Goal: Task Accomplishment & Management: Manage account settings

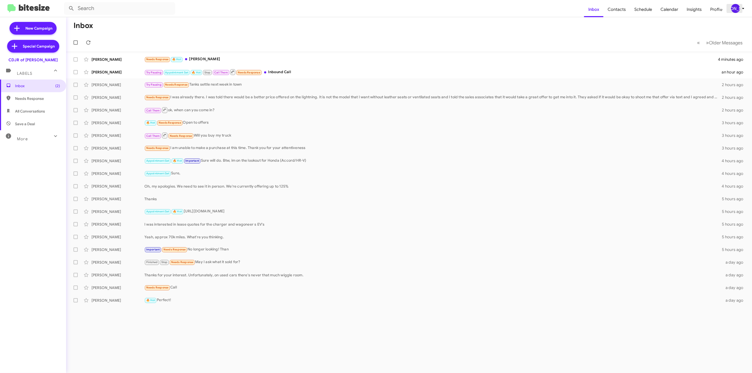
click at [731, 11] on div "[PERSON_NAME]" at bounding box center [735, 8] width 9 height 9
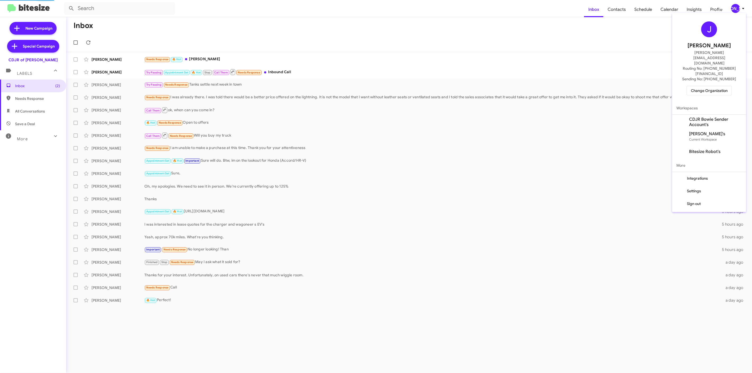
click at [701, 86] on span "Change Organization" at bounding box center [709, 90] width 37 height 9
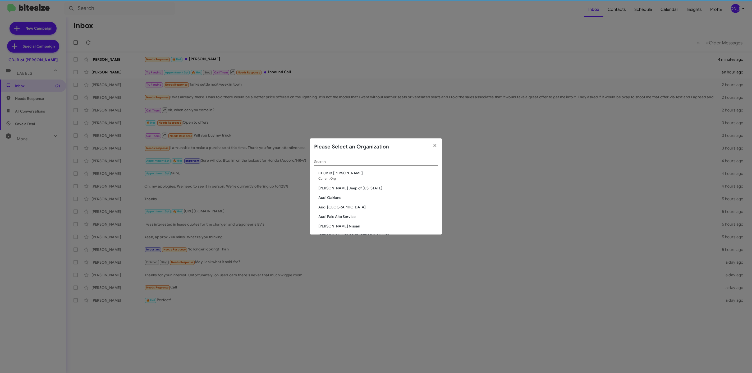
click at [384, 162] on input "Search" at bounding box center [376, 162] width 124 height 4
type input "ba"
click at [342, 194] on span "[PERSON_NAME] Ford" at bounding box center [378, 192] width 120 height 5
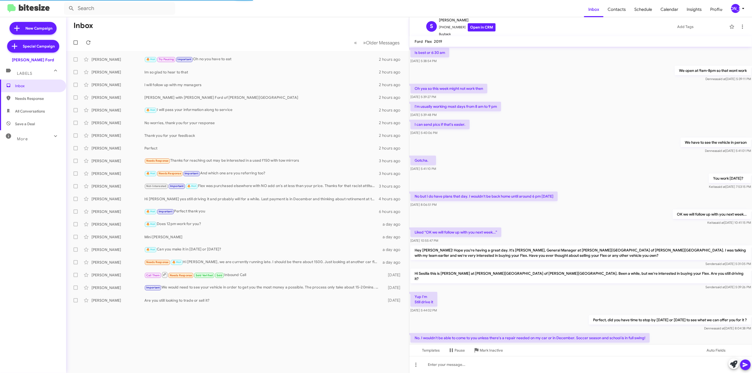
scroll to position [98, 0]
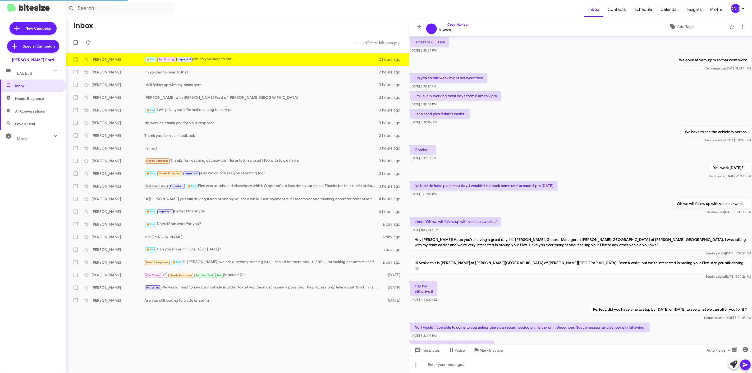
scroll to position [88, 0]
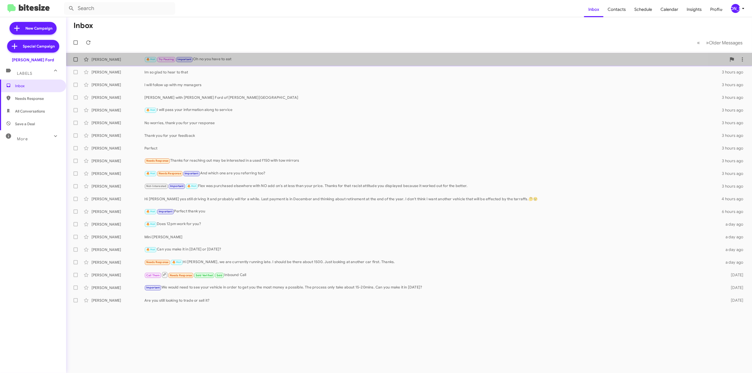
click at [226, 59] on div "🔥 Hot Try Pausing Important Oh no you have to eat" at bounding box center [435, 59] width 582 height 6
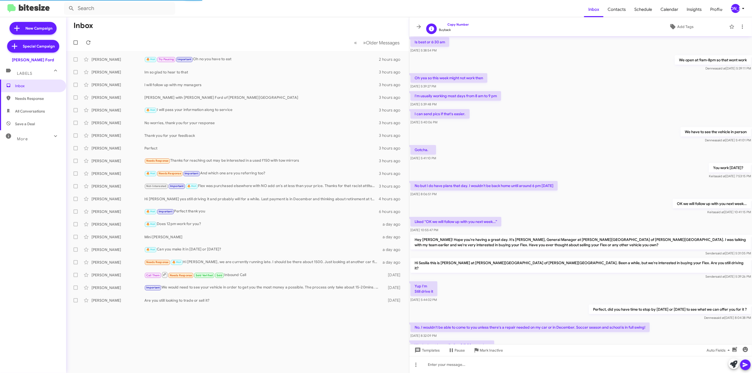
scroll to position [88, 0]
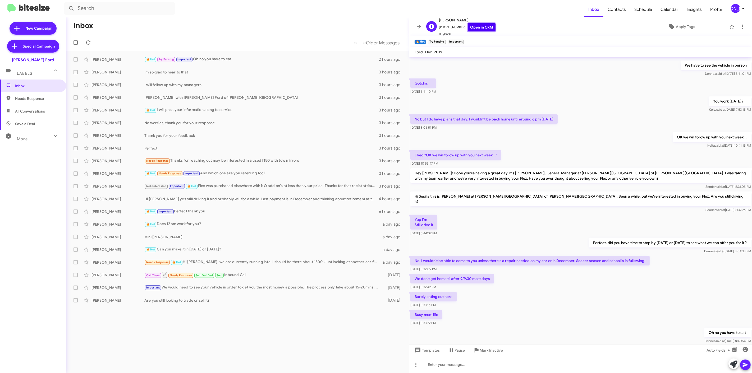
click at [483, 26] on link "Open in CRM" at bounding box center [482, 27] width 28 height 8
click at [728, 12] on button "[PERSON_NAME]" at bounding box center [737, 8] width 20 height 9
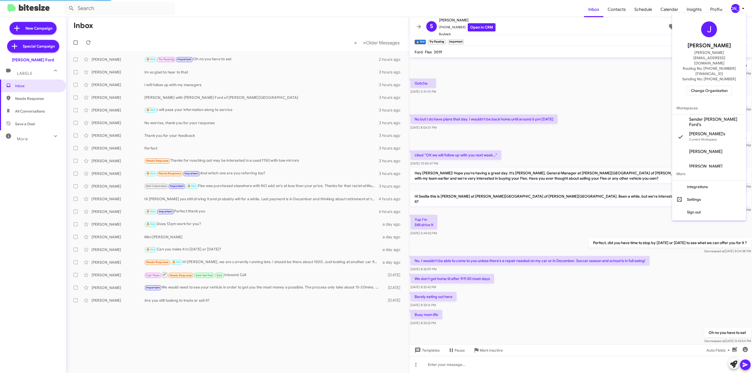
click at [703, 86] on span "Change Organization" at bounding box center [709, 90] width 37 height 9
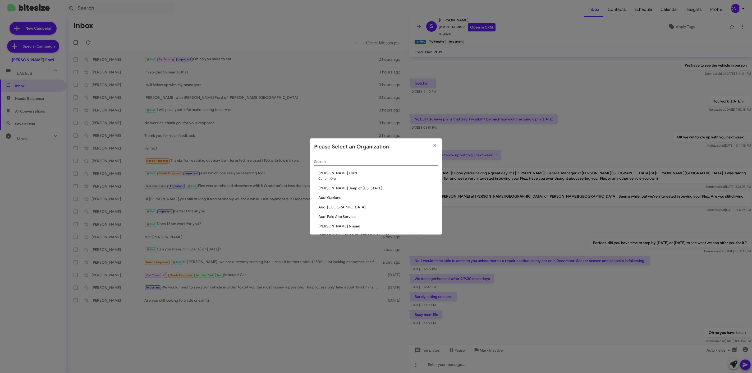
click at [384, 162] on input "Search" at bounding box center [376, 162] width 124 height 4
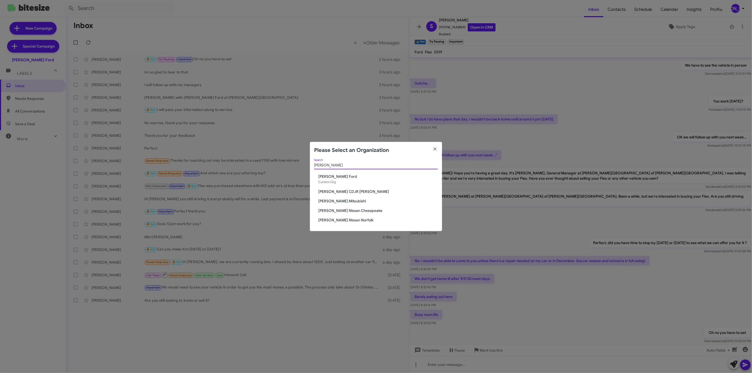
type input "banis"
click at [348, 192] on span "[PERSON_NAME] CDJR [PERSON_NAME]" at bounding box center [378, 191] width 120 height 5
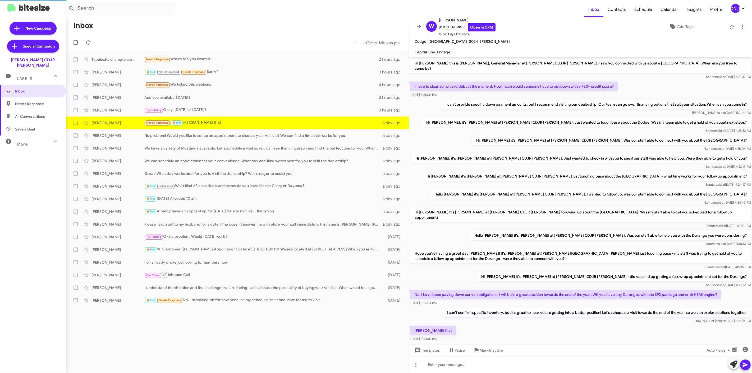
scroll to position [7, 0]
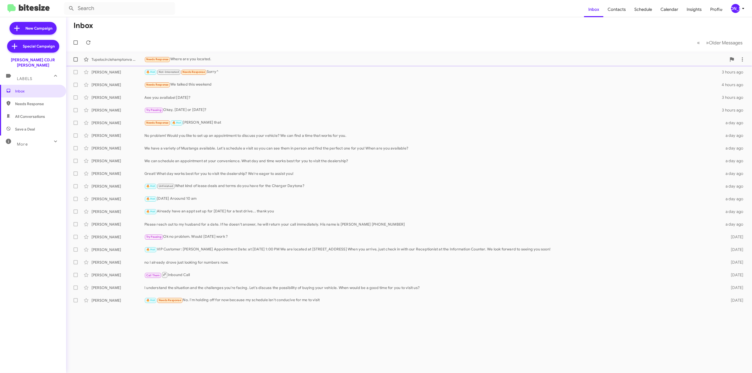
click at [78, 60] on label at bounding box center [75, 59] width 11 height 11
click at [76, 62] on input "checkbox" at bounding box center [75, 62] width 0 height 0
checkbox input "true"
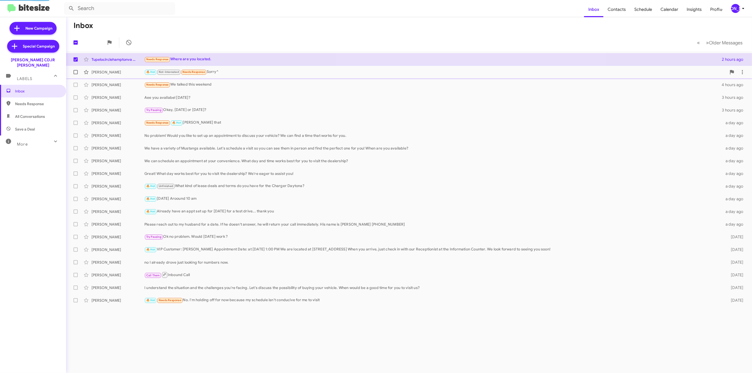
drag, startPoint x: 77, startPoint y: 69, endPoint x: 76, endPoint y: 73, distance: 4.0
click at [77, 70] on label at bounding box center [75, 72] width 11 height 11
click at [76, 74] on input "checkbox" at bounding box center [75, 74] width 0 height 0
checkbox input "true"
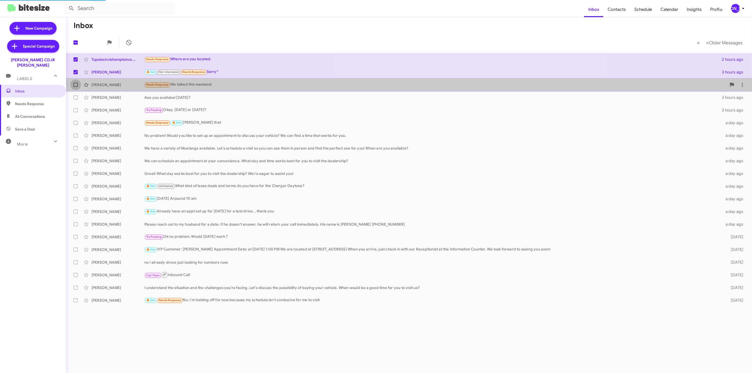
click at [75, 80] on label at bounding box center [75, 85] width 11 height 11
click at [75, 87] on input "checkbox" at bounding box center [75, 87] width 0 height 0
checkbox input "true"
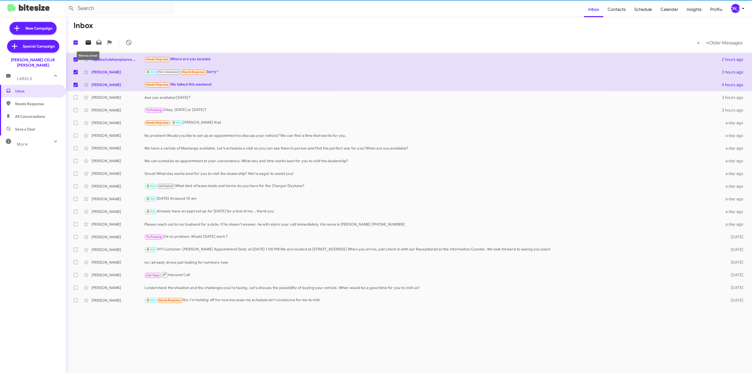
click at [86, 41] on icon at bounding box center [88, 42] width 6 height 6
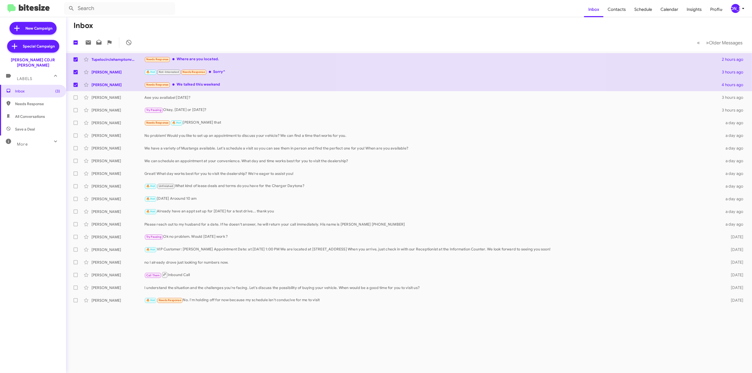
click at [739, 9] on div "[PERSON_NAME]" at bounding box center [735, 8] width 9 height 9
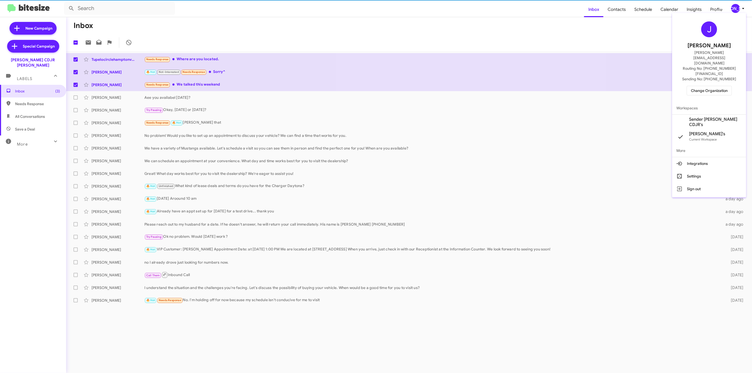
click at [710, 86] on span "Change Organization" at bounding box center [709, 90] width 37 height 9
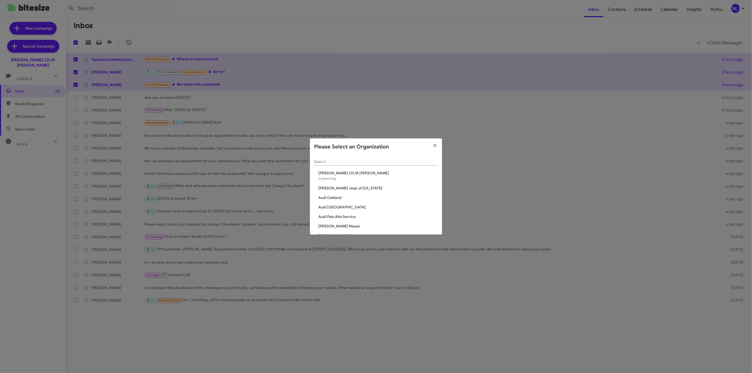
click at [372, 159] on div "Search" at bounding box center [376, 160] width 124 height 10
type input "nissan"
click at [347, 182] on span "Banister Nissan Chesapeake" at bounding box center [378, 182] width 120 height 5
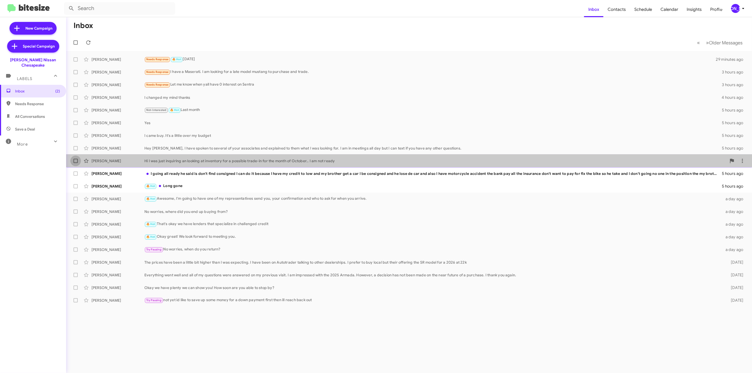
click at [74, 161] on span at bounding box center [76, 161] width 4 height 4
click at [75, 163] on input "checkbox" at bounding box center [75, 163] width 0 height 0
checkbox input "true"
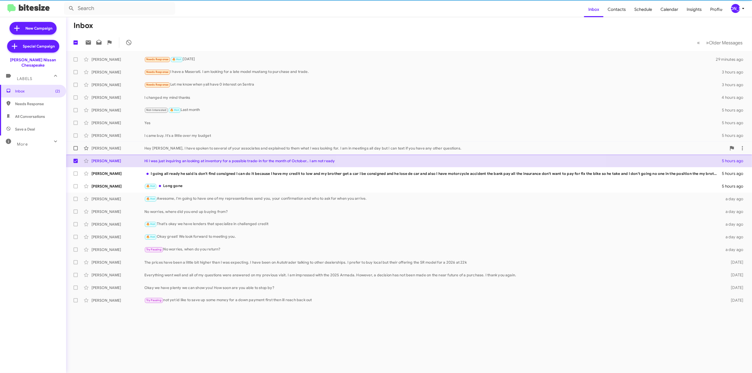
click at [74, 148] on span at bounding box center [76, 148] width 4 height 4
click at [75, 150] on input "checkbox" at bounding box center [75, 150] width 0 height 0
checkbox input "true"
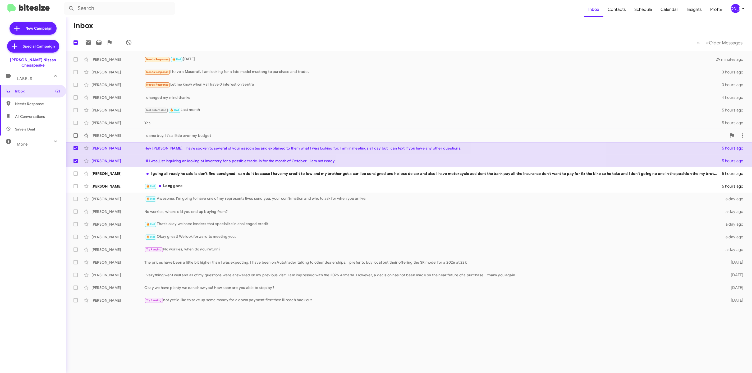
click at [77, 136] on span at bounding box center [76, 136] width 4 height 4
click at [76, 138] on input "checkbox" at bounding box center [75, 138] width 0 height 0
checkbox input "true"
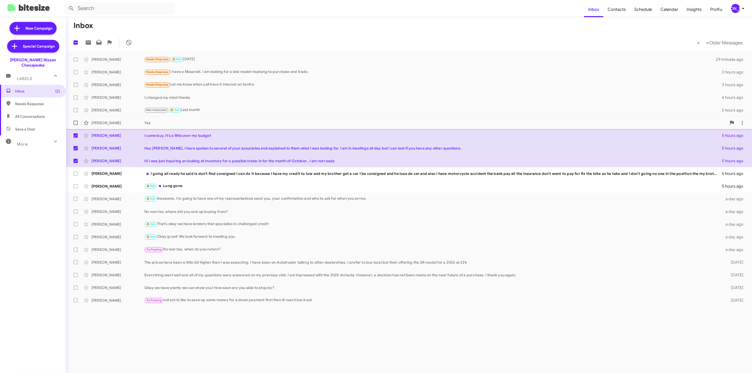
click at [78, 122] on label at bounding box center [75, 123] width 11 height 11
click at [76, 125] on input "checkbox" at bounding box center [75, 125] width 0 height 0
checkbox input "true"
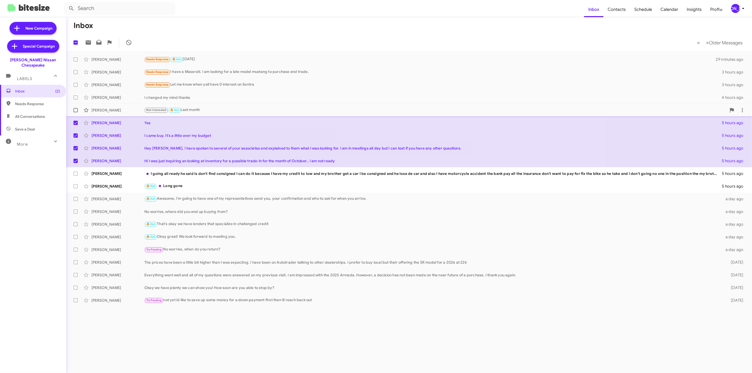
click at [77, 109] on span at bounding box center [76, 110] width 4 height 4
click at [76, 112] on input "checkbox" at bounding box center [75, 112] width 0 height 0
checkbox input "true"
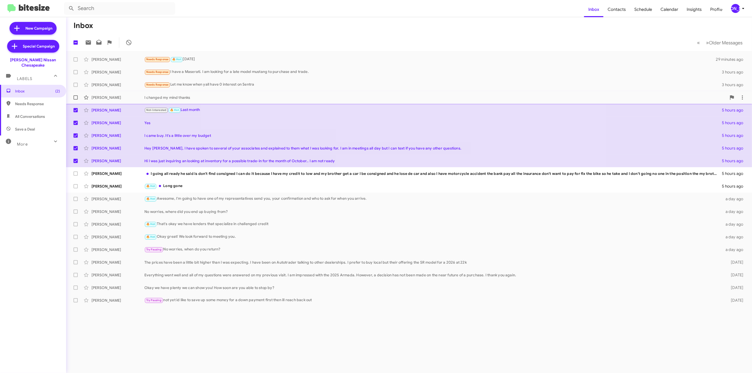
click at [77, 97] on span at bounding box center [76, 97] width 4 height 4
click at [76, 100] on input "checkbox" at bounding box center [75, 100] width 0 height 0
checkbox input "true"
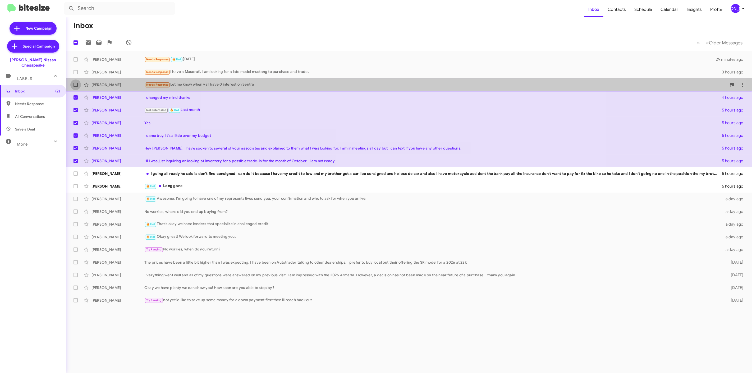
click at [77, 84] on span at bounding box center [76, 85] width 4 height 4
click at [76, 87] on input "checkbox" at bounding box center [75, 87] width 0 height 0
checkbox input "true"
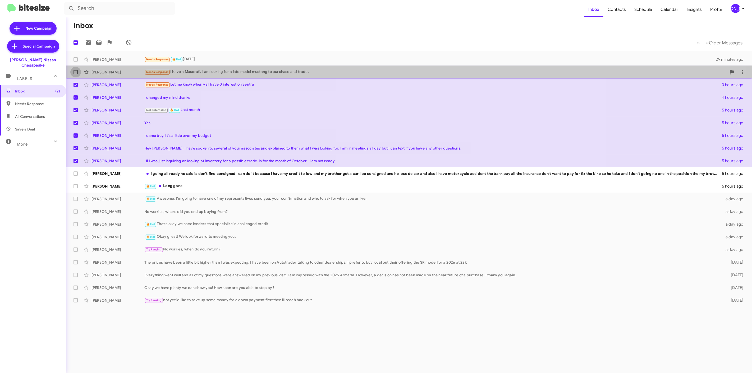
click at [77, 72] on span at bounding box center [76, 72] width 4 height 4
click at [76, 74] on input "checkbox" at bounding box center [75, 74] width 0 height 0
checkbox input "true"
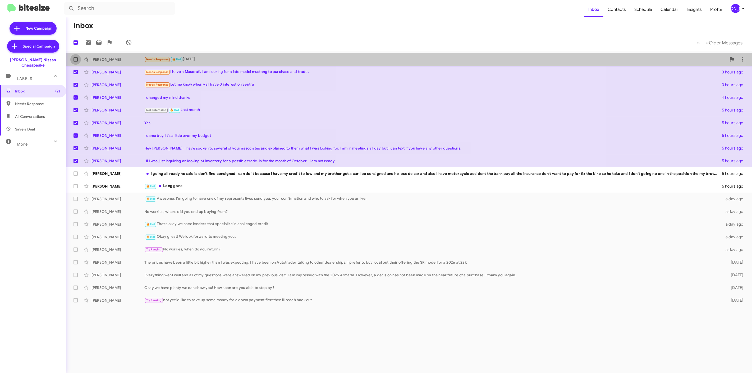
click at [77, 61] on span at bounding box center [76, 59] width 4 height 4
click at [76, 62] on input "checkbox" at bounding box center [75, 62] width 0 height 0
checkbox input "true"
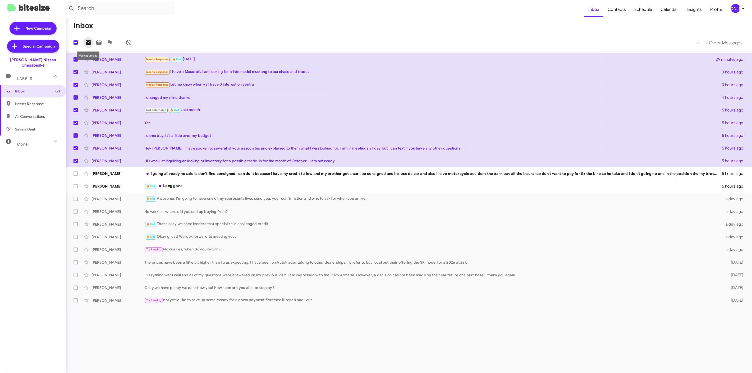
click at [88, 47] on button at bounding box center [88, 42] width 11 height 11
click at [190, 186] on div "🔥 Hot Long gone" at bounding box center [435, 186] width 582 height 6
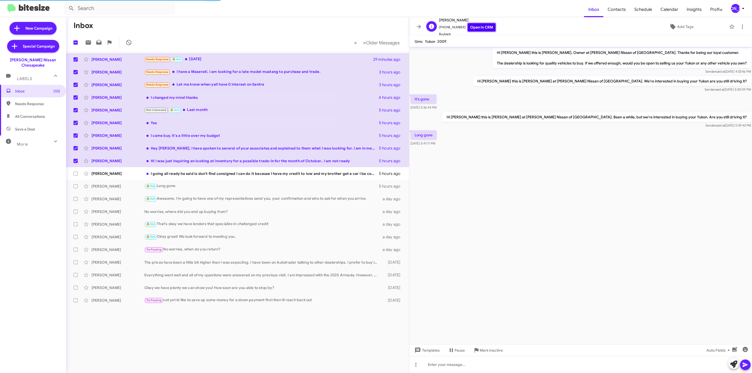
click at [474, 26] on link "Open in CRM" at bounding box center [482, 27] width 28 height 8
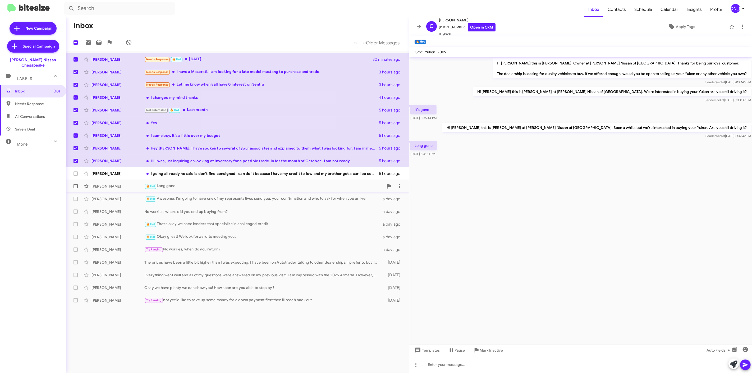
click at [76, 187] on span at bounding box center [76, 186] width 4 height 4
click at [76, 189] on input "checkbox" at bounding box center [75, 189] width 0 height 0
checkbox input "true"
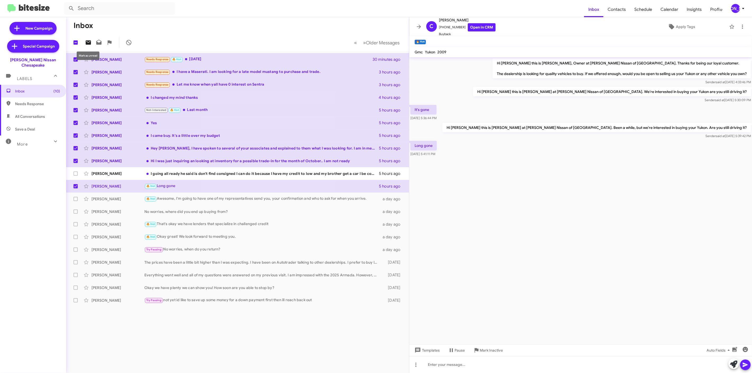
click at [90, 43] on icon at bounding box center [88, 42] width 5 height 4
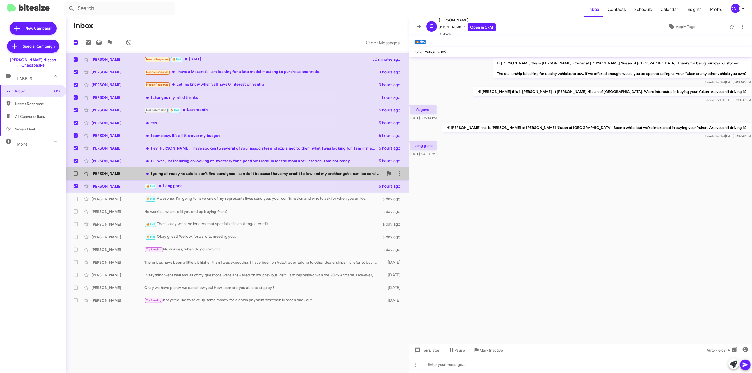
click at [232, 176] on div "I going all ready he said is don't find consigned I can do it because I have my…" at bounding box center [263, 173] width 239 height 5
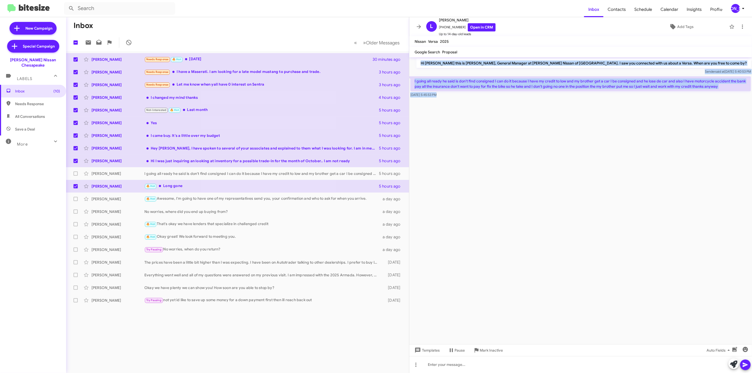
drag, startPoint x: 459, startPoint y: 61, endPoint x: 518, endPoint y: 109, distance: 76.6
click at [518, 109] on cdk-virtual-scroll-viewport "Hi Laura this is Brian Pinkney, General Manager at Banister Nissan of Chesapeak…" at bounding box center [580, 200] width 343 height 287
copy div "Hi Laura this is Brian Pinkney, General Manager at Banister Nissan of Chesapeak…"
click at [471, 26] on link "Open in CRM" at bounding box center [482, 27] width 28 height 8
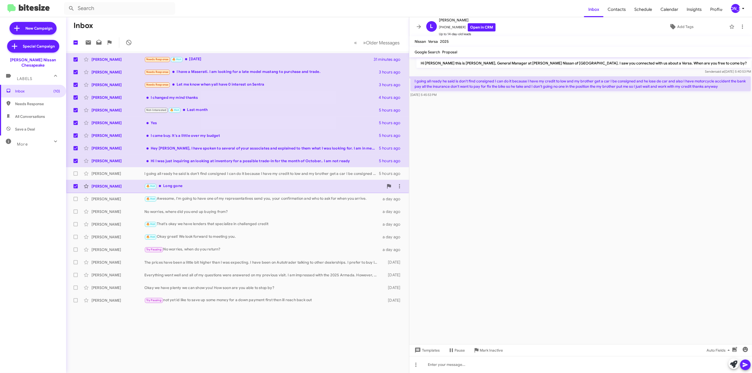
click at [199, 183] on div "Charles Conley 🔥 Hot Long gone 5 hours ago" at bounding box center [237, 186] width 334 height 11
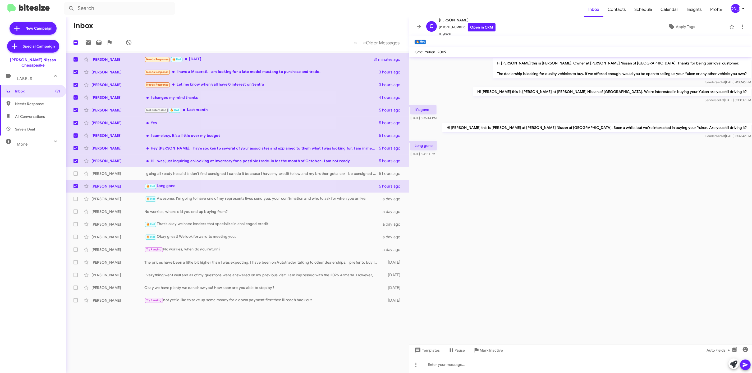
click at [467, 57] on mat-toolbar "Gmc Yukon 2009" at bounding box center [580, 52] width 343 height 11
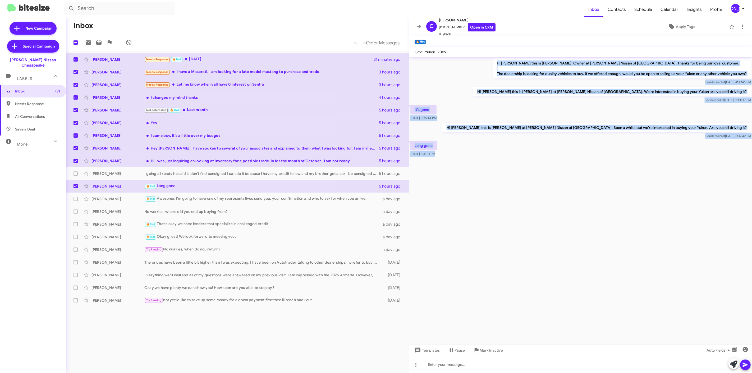
drag, startPoint x: 467, startPoint y: 57, endPoint x: 535, endPoint y: 193, distance: 152.2
click at [535, 193] on div "C Charles Conley +17575155391 Open in CRM Buyback Apply Tags 🔥 Hot × Gmc Yukon …" at bounding box center [580, 195] width 343 height 356
copy div "Hi Charles this is Dan Banister, Owner at Banister Nissan of Chesapeake. Thanks…"
click at [477, 27] on link "Open in CRM" at bounding box center [482, 27] width 28 height 8
click at [77, 175] on span at bounding box center [76, 174] width 4 height 4
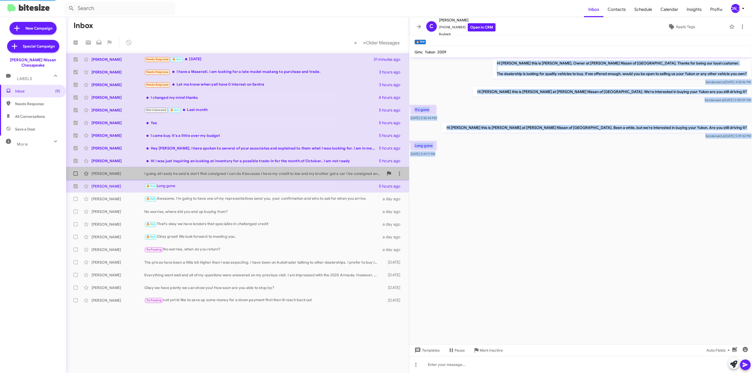
checkbox input "false"
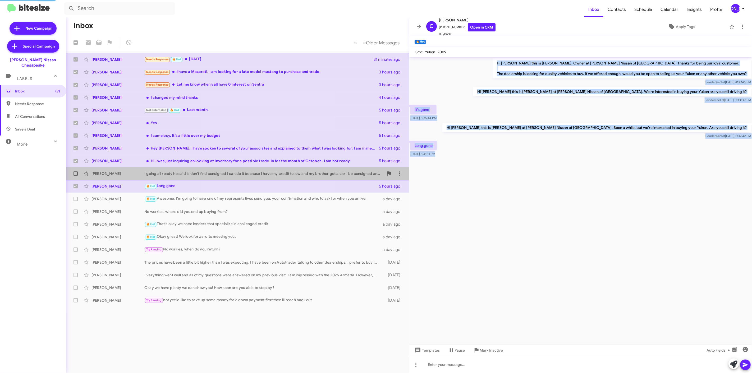
checkbox input "false"
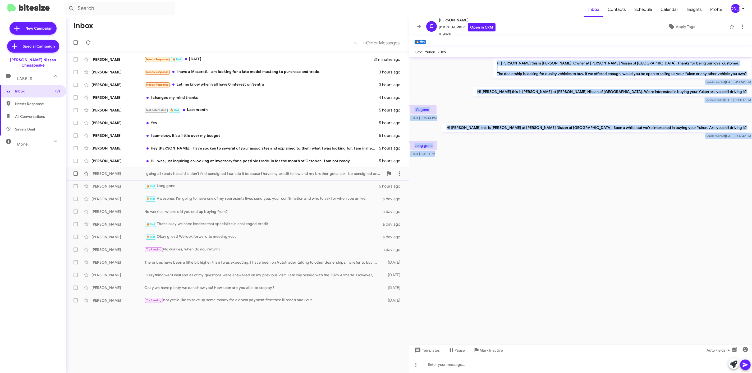
click at [78, 174] on label at bounding box center [75, 173] width 11 height 11
click at [76, 176] on input "checkbox" at bounding box center [75, 176] width 0 height 0
checkbox input "true"
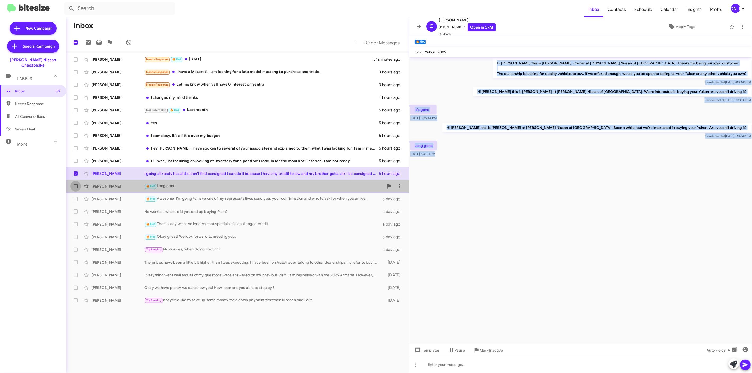
click at [77, 185] on span at bounding box center [76, 186] width 4 height 4
click at [76, 189] on input "checkbox" at bounding box center [75, 189] width 0 height 0
checkbox input "true"
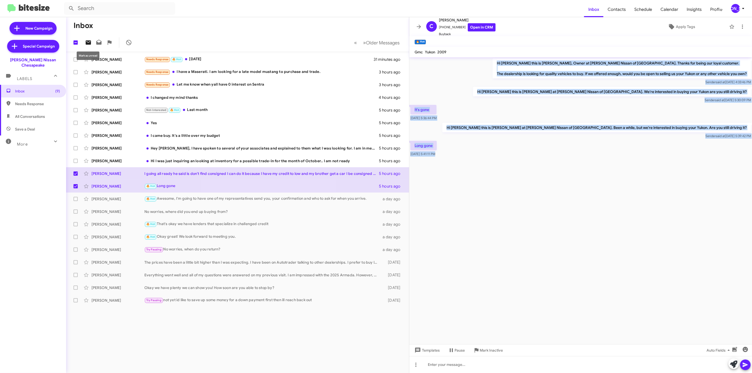
click at [87, 42] on icon at bounding box center [88, 42] width 6 height 6
click at [738, 11] on div "[PERSON_NAME]" at bounding box center [735, 8] width 9 height 9
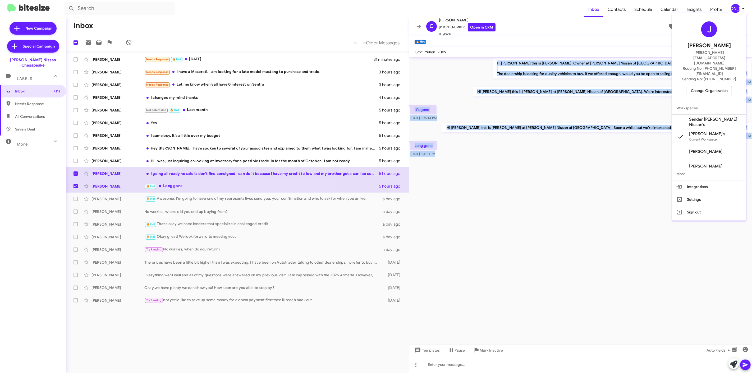
click at [708, 86] on span "Change Organization" at bounding box center [709, 90] width 37 height 9
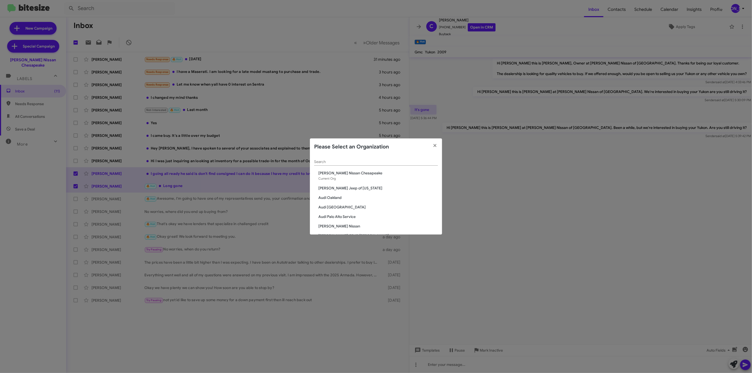
click at [399, 163] on input "Search" at bounding box center [376, 162] width 124 height 4
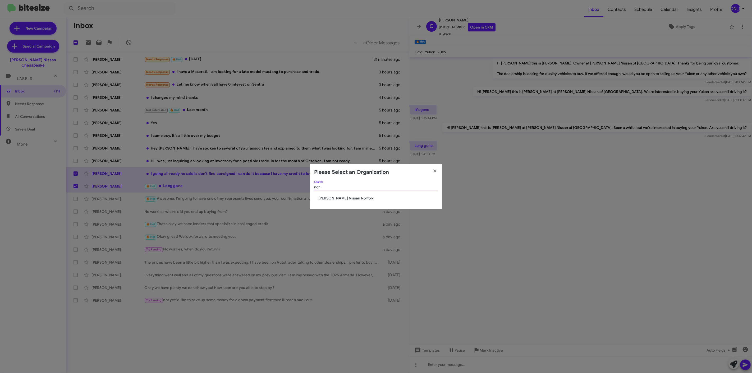
type input "nor"
click at [345, 199] on span "[PERSON_NAME] Nissan Norfolk" at bounding box center [378, 198] width 120 height 5
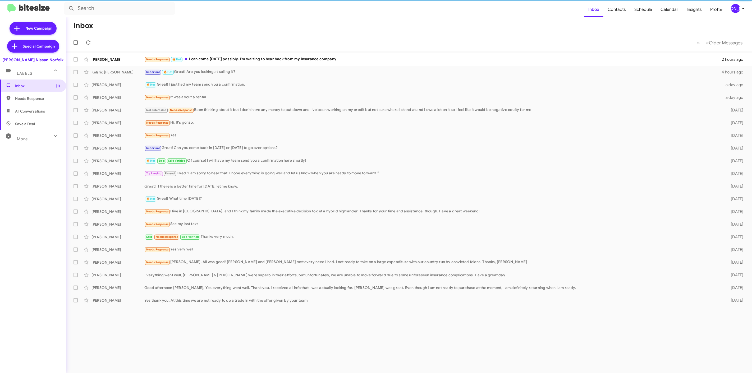
click at [741, 7] on icon at bounding box center [743, 8] width 6 height 6
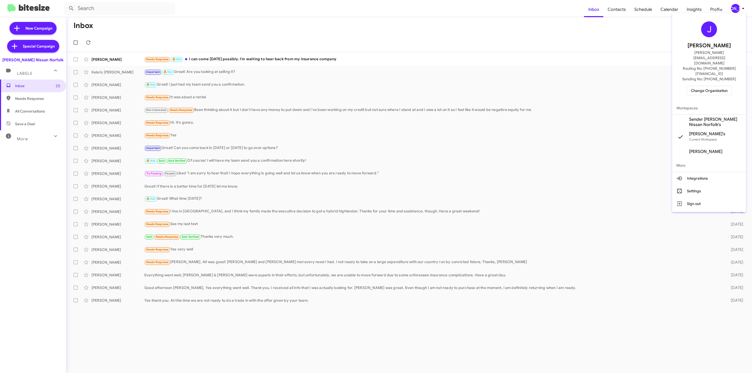
click at [139, 24] on div at bounding box center [376, 186] width 752 height 373
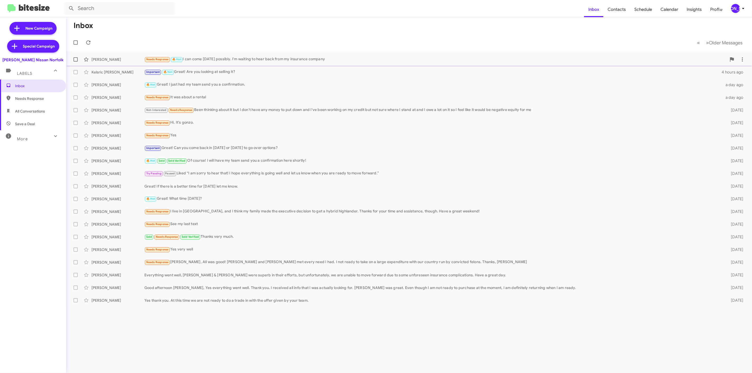
click at [72, 57] on label at bounding box center [75, 59] width 11 height 11
click at [75, 62] on input "checkbox" at bounding box center [75, 62] width 0 height 0
checkbox input "true"
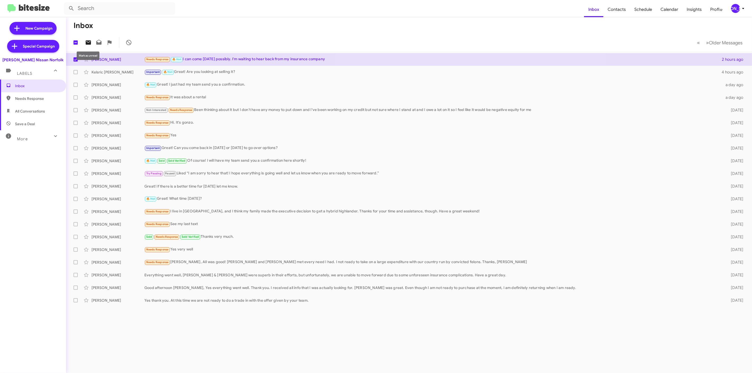
click at [88, 44] on icon at bounding box center [88, 42] width 5 height 4
click at [734, 14] on mat-toolbar "Inbox Contacts Schedule Calendar Insights Profile [PERSON_NAME]" at bounding box center [376, 8] width 752 height 17
click at [734, 12] on div "[PERSON_NAME]" at bounding box center [735, 8] width 9 height 9
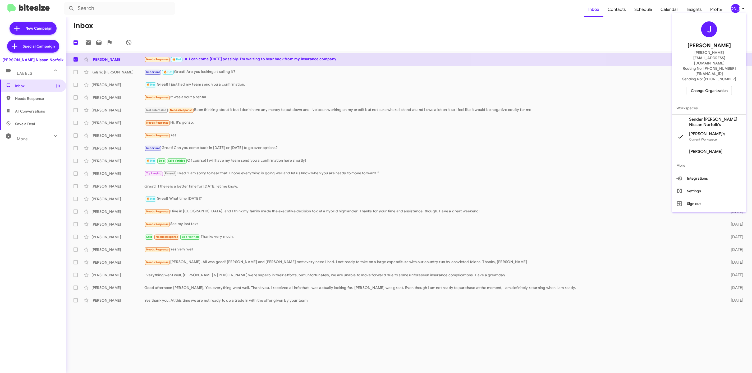
click at [705, 86] on span "Change Organization" at bounding box center [709, 90] width 37 height 9
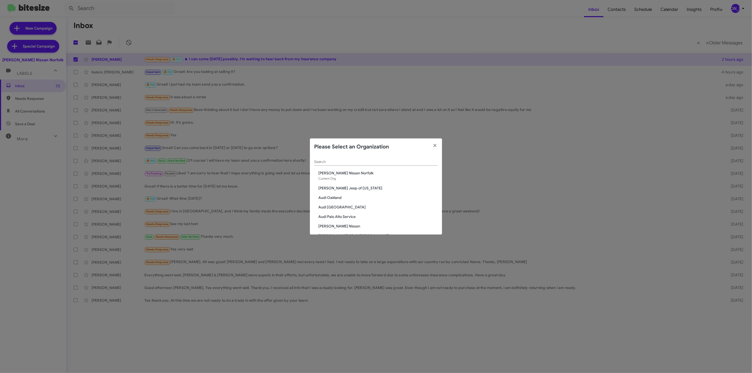
click at [345, 166] on div "Search" at bounding box center [376, 162] width 124 height 15
click at [347, 163] on input "Search" at bounding box center [376, 162] width 124 height 4
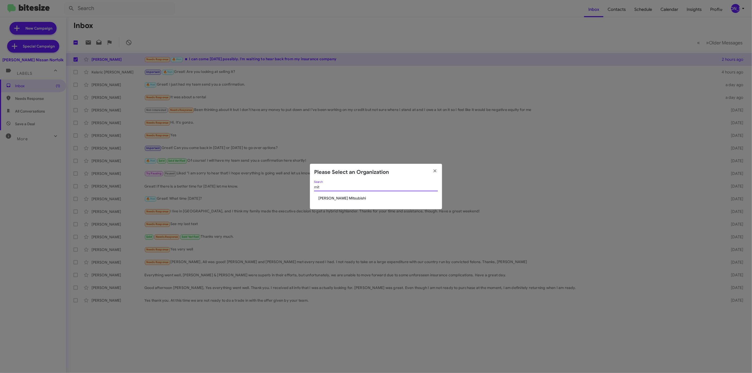
type input "mit"
click at [326, 196] on span "[PERSON_NAME] Mitsubishi" at bounding box center [378, 198] width 120 height 5
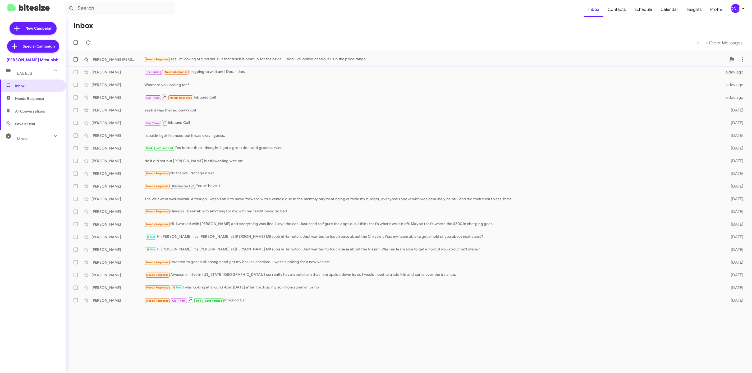
click at [75, 59] on span at bounding box center [76, 59] width 4 height 4
click at [75, 62] on input "checkbox" at bounding box center [75, 62] width 0 height 0
checkbox input "true"
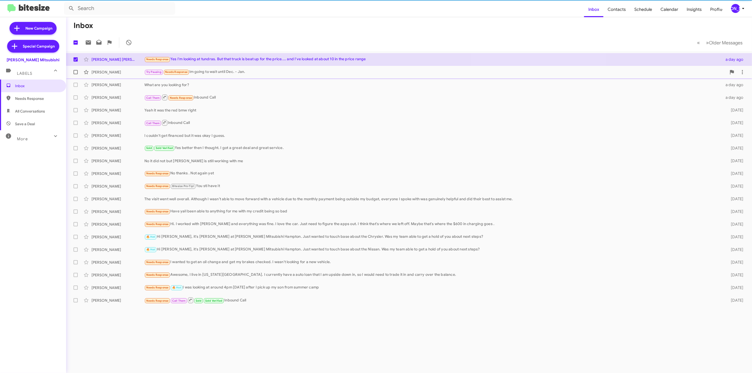
click at [76, 75] on label at bounding box center [75, 72] width 11 height 11
click at [76, 75] on input "checkbox" at bounding box center [75, 74] width 0 height 0
checkbox input "true"
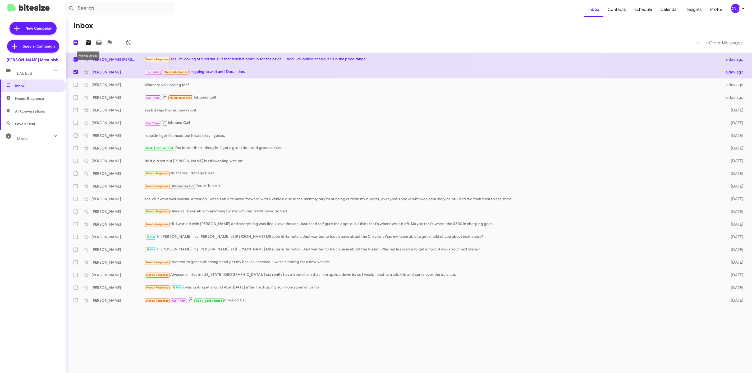
click at [90, 40] on icon at bounding box center [88, 42] width 6 height 6
click at [732, 12] on span "[PERSON_NAME]" at bounding box center [739, 8] width 16 height 9
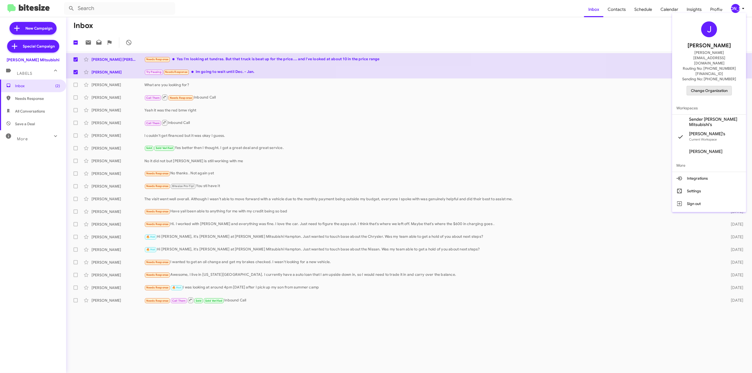
click at [704, 86] on span "Change Organization" at bounding box center [709, 90] width 37 height 9
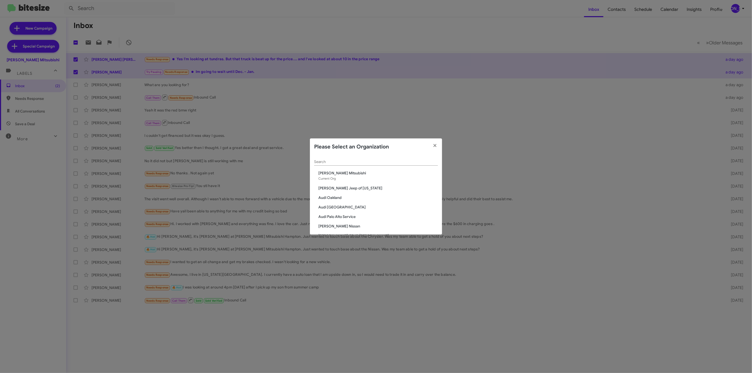
click at [344, 164] on input "Search" at bounding box center [376, 162] width 124 height 4
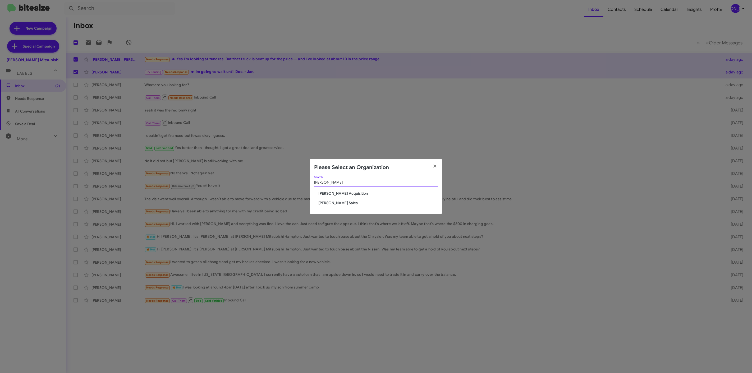
type input "[PERSON_NAME]"
click at [337, 203] on span "[PERSON_NAME] Sales" at bounding box center [378, 202] width 120 height 5
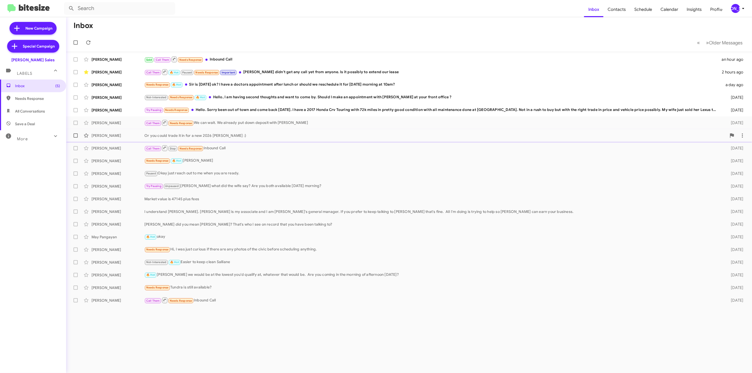
click at [240, 137] on div "Or you could trade it in for a new 2026 [PERSON_NAME] :)" at bounding box center [435, 135] width 582 height 5
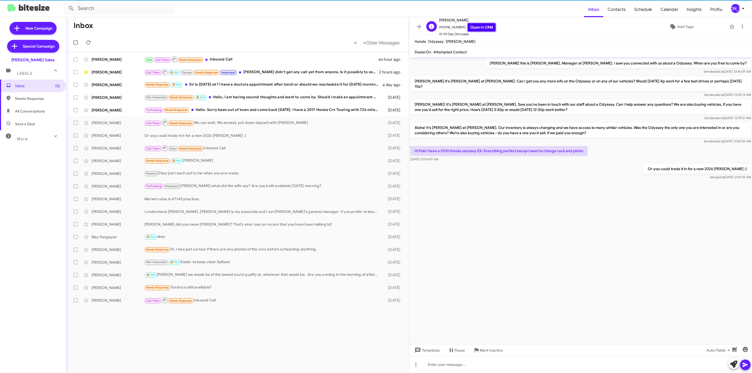
click at [482, 27] on link "Open in CRM" at bounding box center [482, 27] width 28 height 8
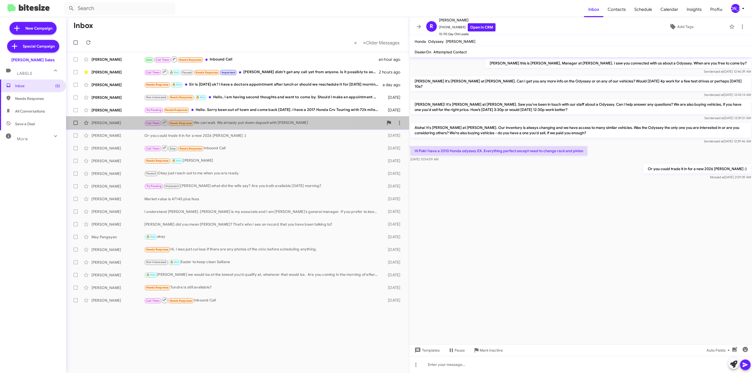
click at [212, 124] on div "Call Them Needs Response We can wait. We already put down deposit with [PERSON_…" at bounding box center [263, 123] width 239 height 7
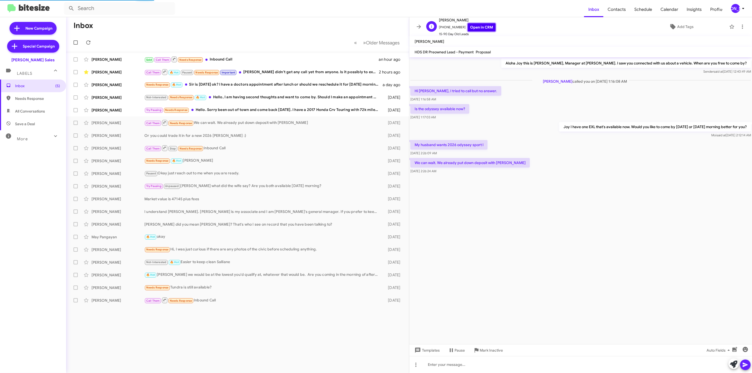
click at [470, 27] on link "Open in CRM" at bounding box center [482, 27] width 28 height 8
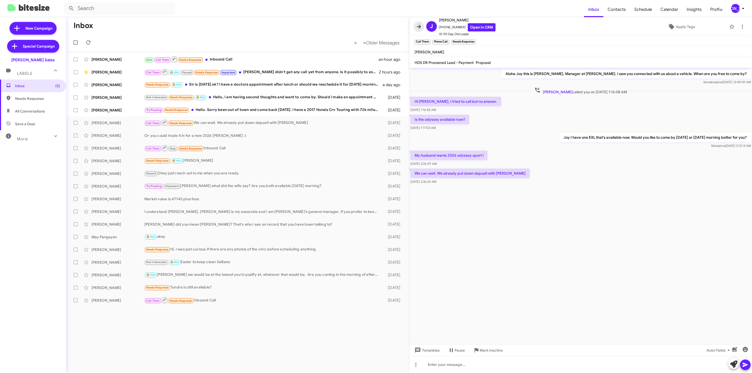
click at [419, 24] on icon at bounding box center [419, 27] width 6 height 6
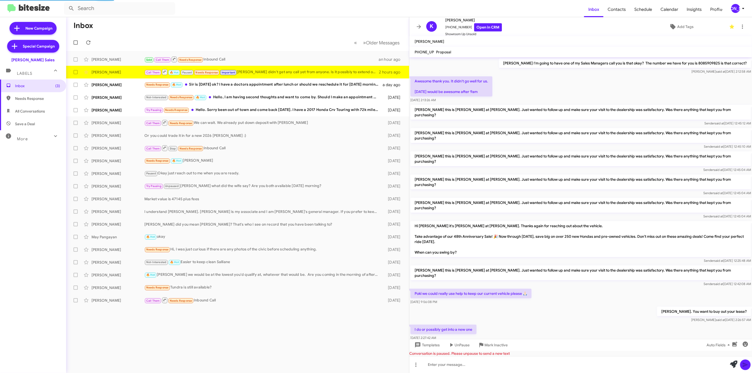
scroll to position [142, 0]
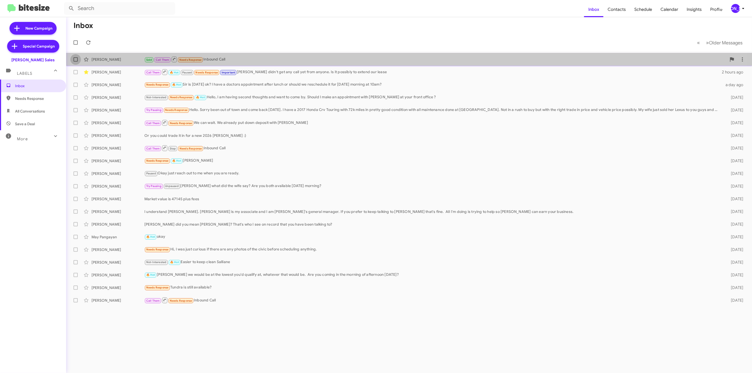
click at [78, 60] on label at bounding box center [75, 59] width 11 height 11
click at [76, 62] on input "checkbox" at bounding box center [75, 62] width 0 height 0
checkbox input "true"
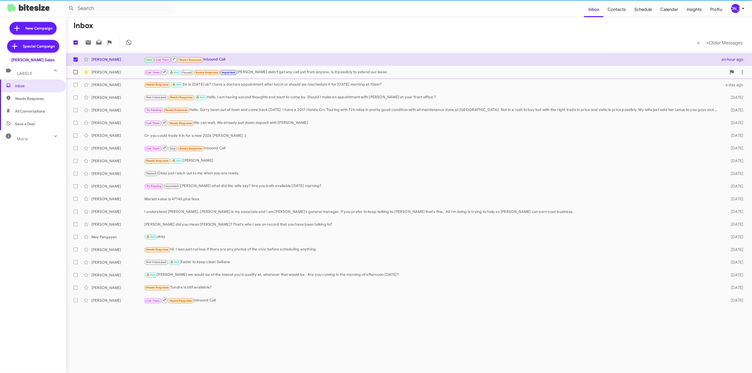
click at [78, 73] on label at bounding box center [75, 72] width 11 height 11
click at [76, 74] on input "checkbox" at bounding box center [75, 74] width 0 height 0
checkbox input "true"
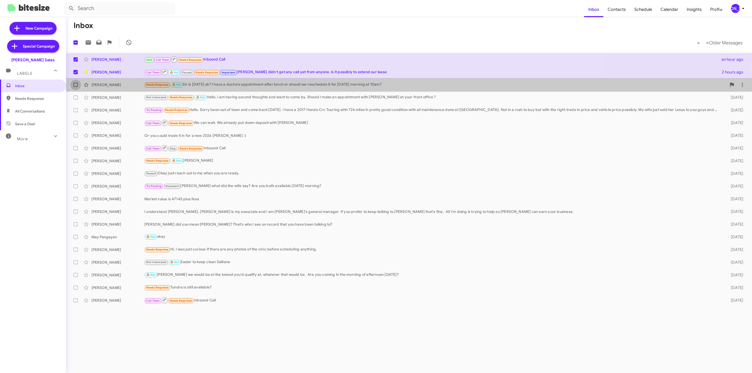
click at [77, 84] on span at bounding box center [76, 85] width 4 height 4
click at [76, 87] on input "checkbox" at bounding box center [75, 87] width 0 height 0
checkbox input "true"
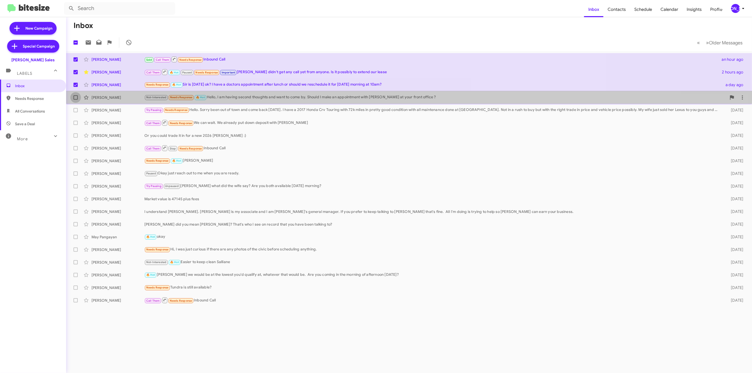
click at [79, 96] on label at bounding box center [75, 97] width 11 height 11
click at [76, 100] on input "checkbox" at bounding box center [75, 100] width 0 height 0
checkbox input "true"
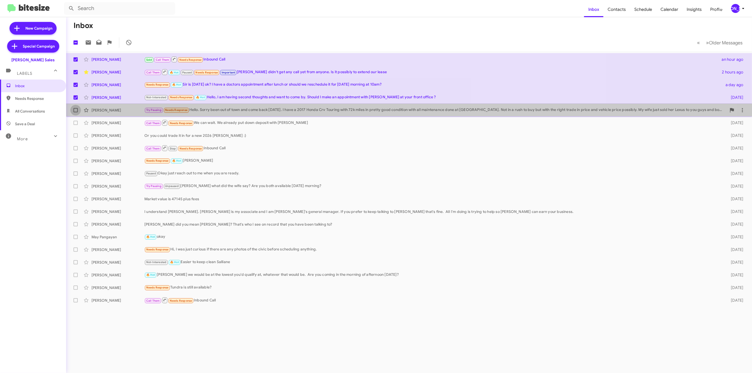
click at [73, 109] on label at bounding box center [75, 110] width 11 height 11
click at [75, 112] on input "checkbox" at bounding box center [75, 112] width 0 height 0
checkbox input "true"
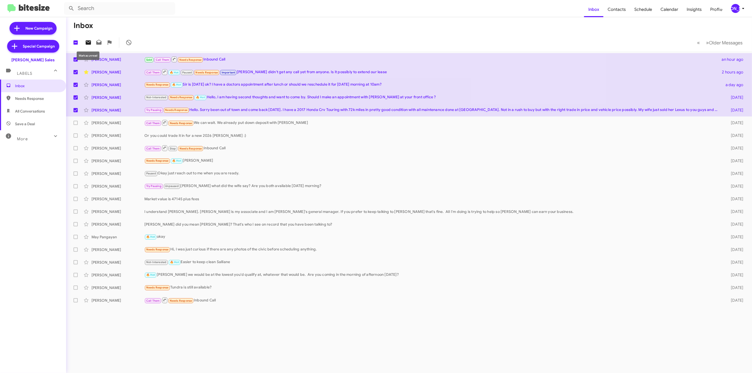
click at [90, 41] on icon at bounding box center [88, 42] width 5 height 4
click at [733, 4] on div "[PERSON_NAME]" at bounding box center [735, 8] width 9 height 9
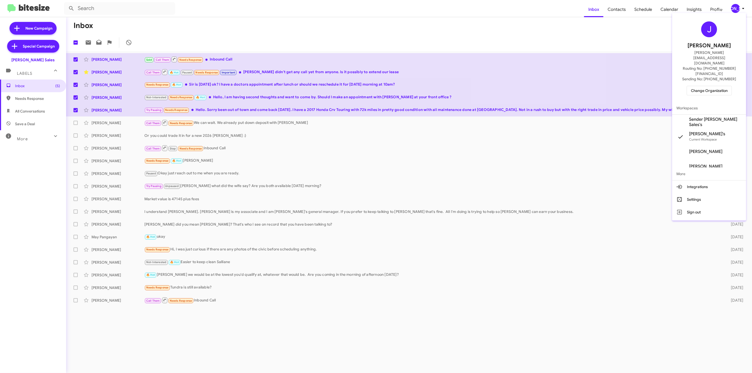
click at [714, 86] on span "Change Organization" at bounding box center [709, 90] width 37 height 9
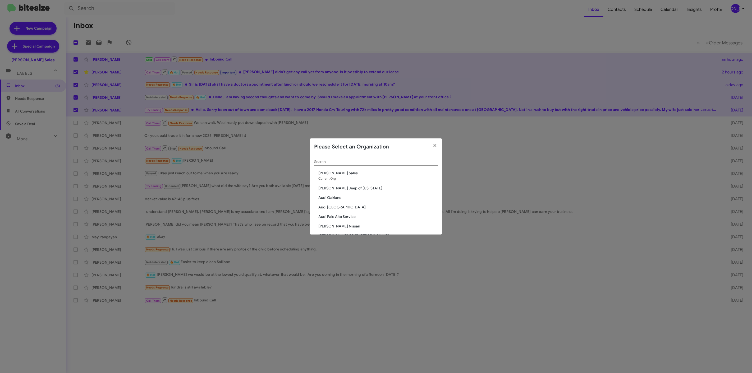
click at [338, 165] on div "Search" at bounding box center [376, 160] width 124 height 10
click at [341, 164] on input "Search" at bounding box center [376, 162] width 124 height 4
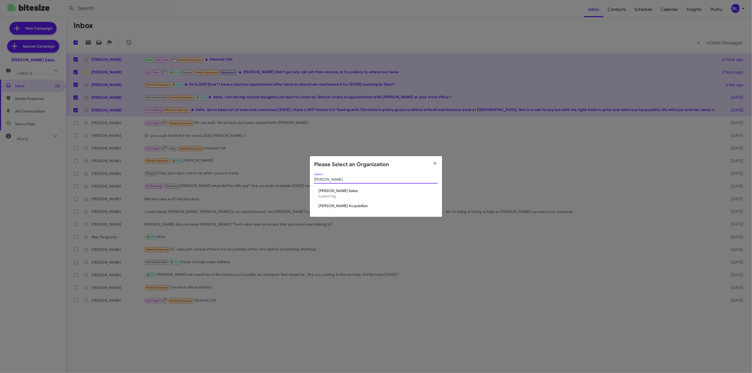
type input "tony"
click at [333, 205] on span "[PERSON_NAME] Acquisition" at bounding box center [378, 205] width 120 height 5
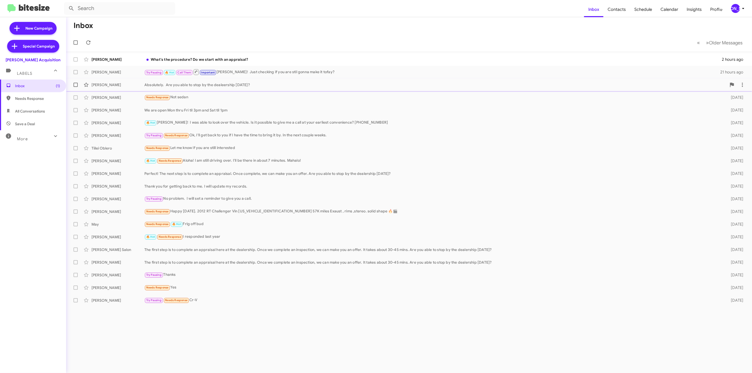
click at [310, 80] on div "Myo Kim Absolutely. Are you able to stop by the dealeership today? 5 days ago" at bounding box center [408, 85] width 677 height 11
click at [308, 72] on div "Try Pausing 🔥 Hot Call Them Important Aloha Faye! Just checking if you are stil…" at bounding box center [435, 72] width 582 height 7
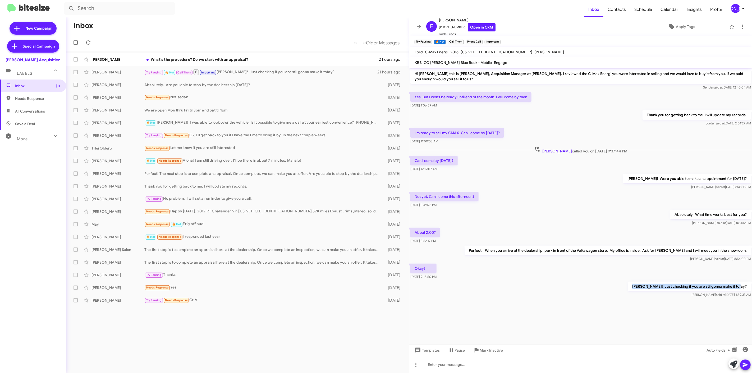
drag, startPoint x: 641, startPoint y: 287, endPoint x: 748, endPoint y: 289, distance: 106.6
click p "Aloha Faye! Just checking if you are stil gonna make it tofay?"
copy p "Aloha Faye! Just checking if you are stil gonna make it tofay?"
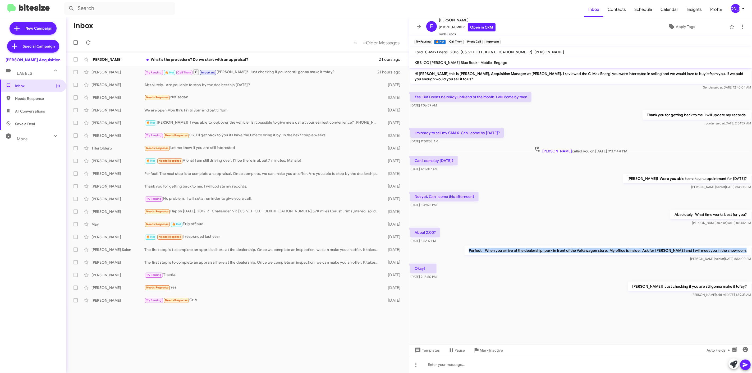
drag, startPoint x: 487, startPoint y: 251, endPoint x: 690, endPoint y: 259, distance: 203.4
click div "Perfect. When you arrive at the dealership, park in front of the Volkswagen sto…"
copy p "Perfect. When you arrive at the dealership, park in front of the Volkswagen sto…"
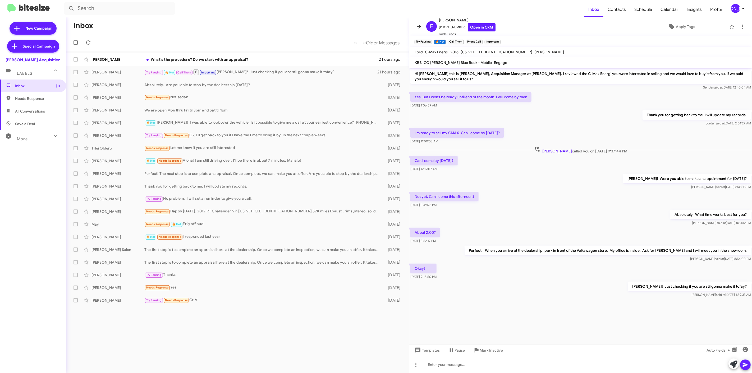
click span
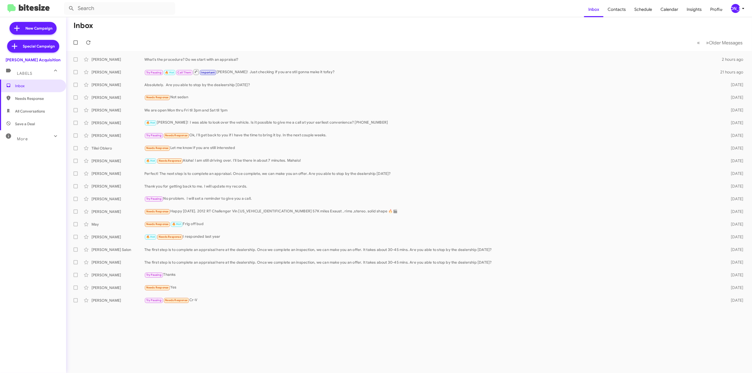
click div "[PERSON_NAME]"
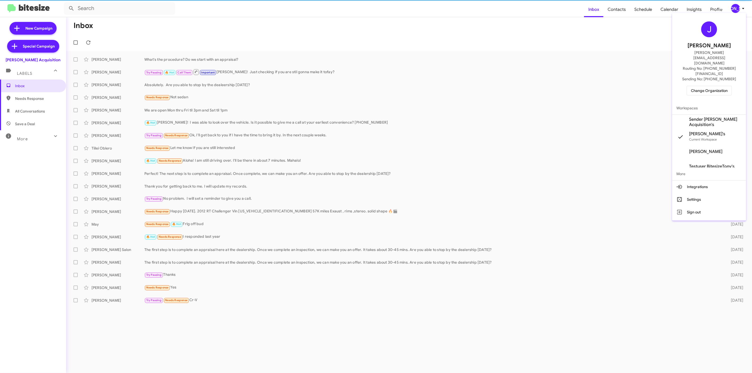
click span "Change Organization"
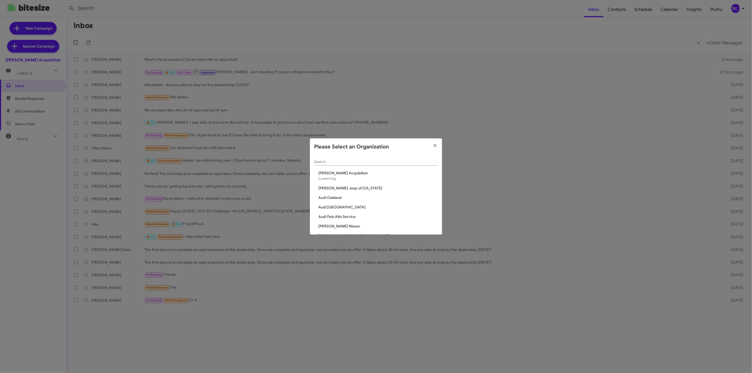
click input "Search"
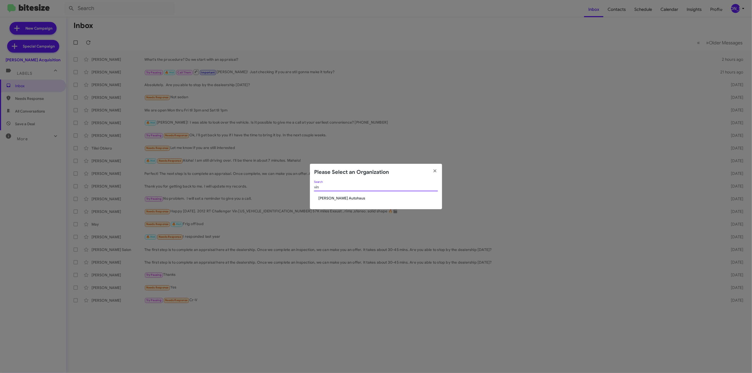
type input "vin"
click span "[PERSON_NAME] Autohaus"
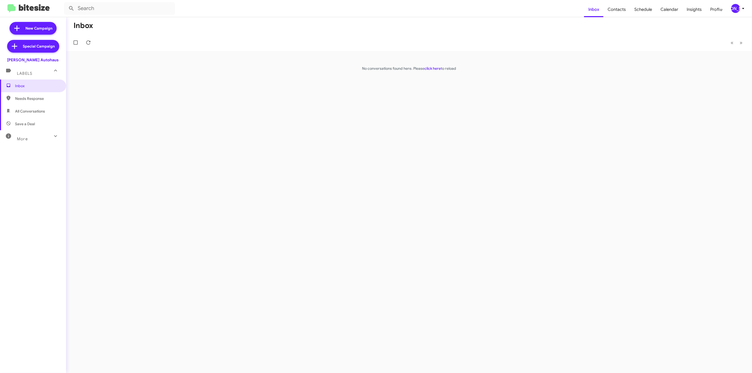
click at [733, 9] on div "[PERSON_NAME]" at bounding box center [735, 8] width 9 height 9
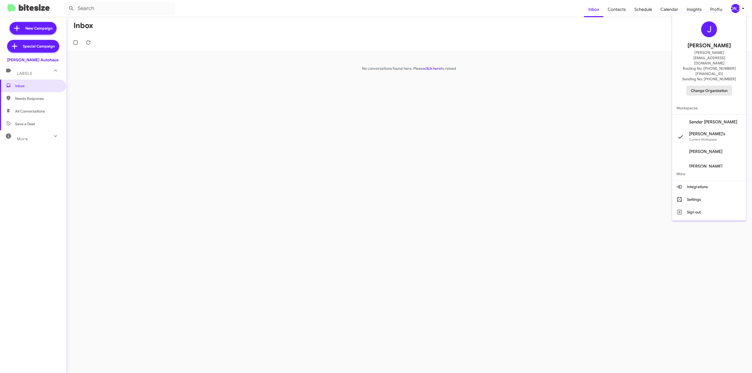
click at [701, 86] on span "Change Organization" at bounding box center [709, 90] width 37 height 9
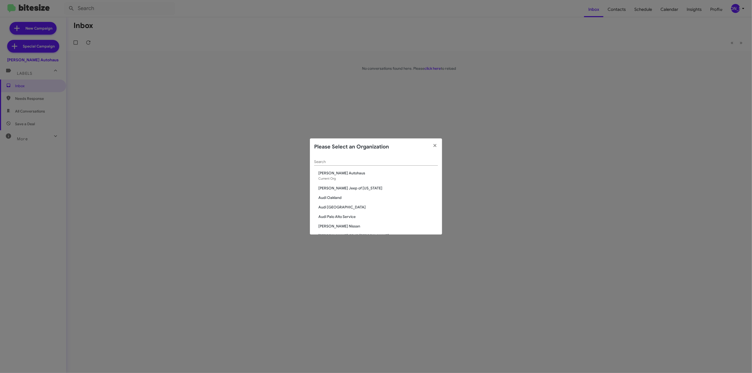
click at [357, 157] on div "Search" at bounding box center [376, 160] width 124 height 10
click at [356, 159] on div "Search" at bounding box center [376, 160] width 124 height 10
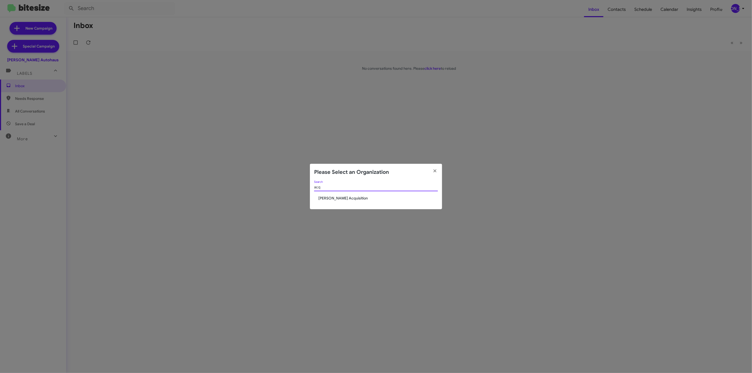
type input "acq"
click at [337, 197] on span "[PERSON_NAME] Acquisition" at bounding box center [378, 198] width 120 height 5
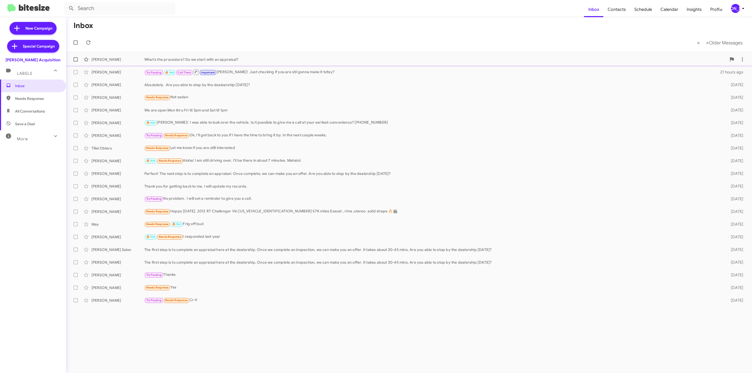
click at [74, 61] on span at bounding box center [76, 59] width 4 height 4
click at [75, 62] on input "checkbox" at bounding box center [75, 62] width 0 height 0
checkbox input "true"
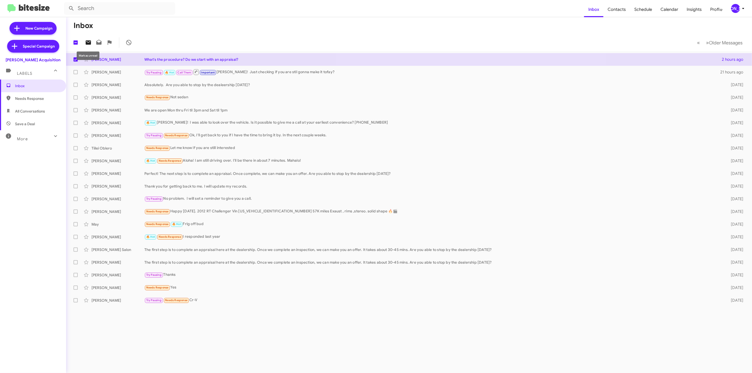
click at [89, 44] on icon at bounding box center [88, 42] width 5 height 4
click at [738, 9] on div "[PERSON_NAME]" at bounding box center [735, 8] width 9 height 9
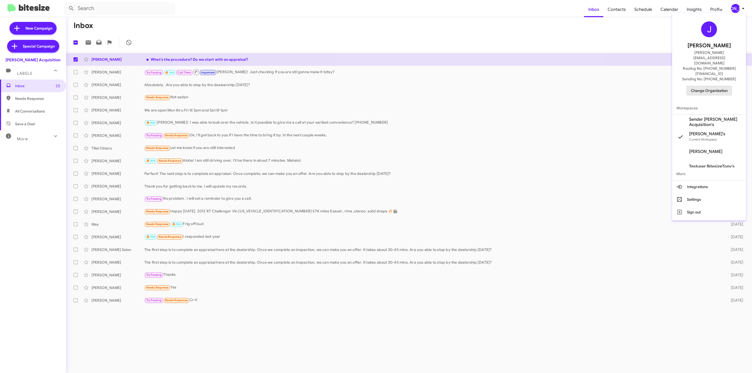
click at [710, 86] on span "Change Organization" at bounding box center [709, 90] width 37 height 9
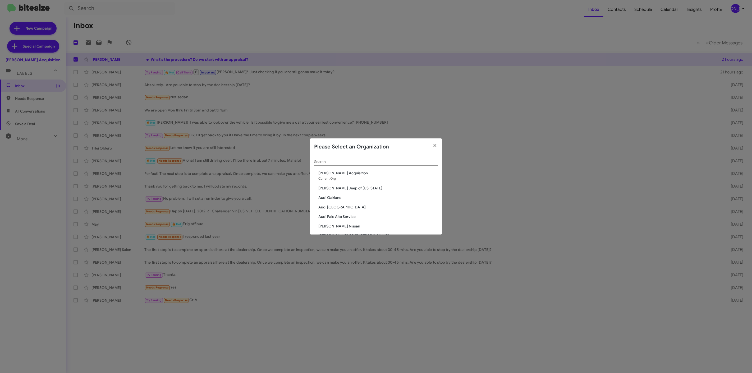
click at [354, 165] on div "Search" at bounding box center [376, 160] width 124 height 10
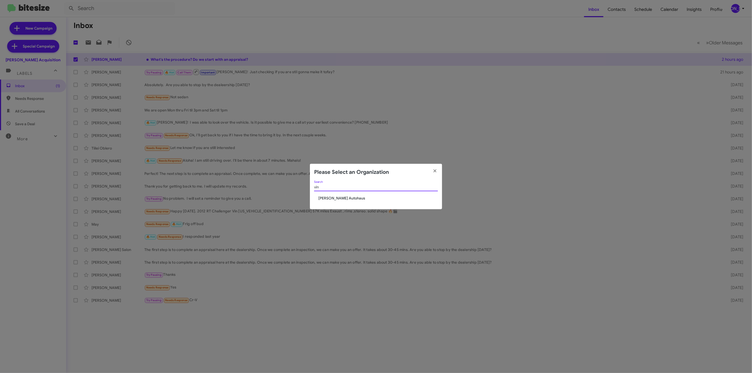
type input "vin"
click at [334, 199] on span "[PERSON_NAME] Autohaus" at bounding box center [378, 198] width 120 height 5
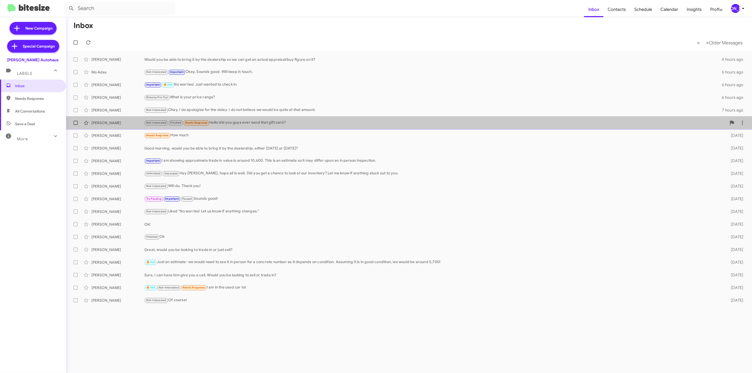
click at [203, 125] on span "Needs Response" at bounding box center [196, 122] width 22 height 3
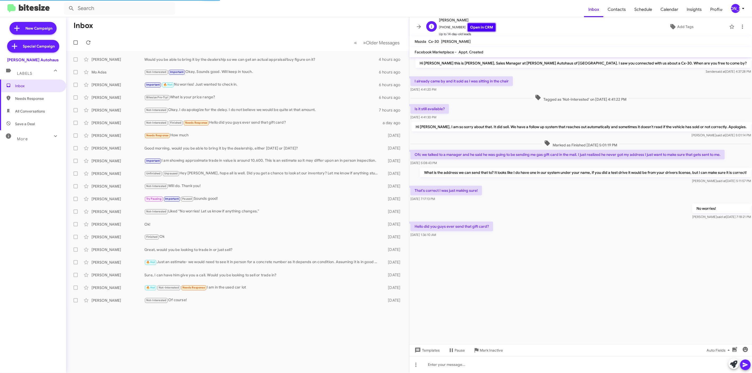
click at [468, 27] on link "Open in CRM" at bounding box center [482, 27] width 28 height 8
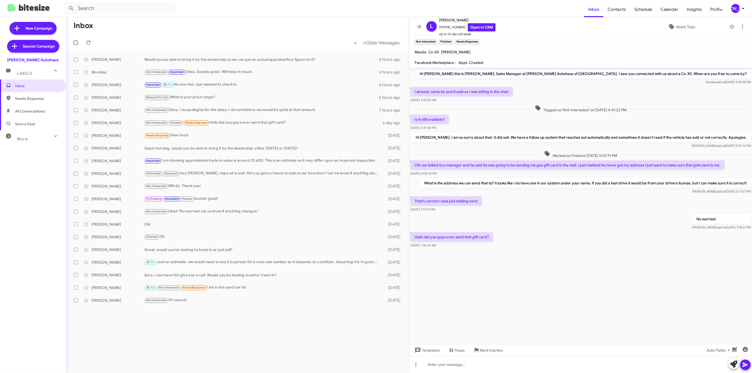
click at [418, 22] on button at bounding box center [419, 26] width 11 height 11
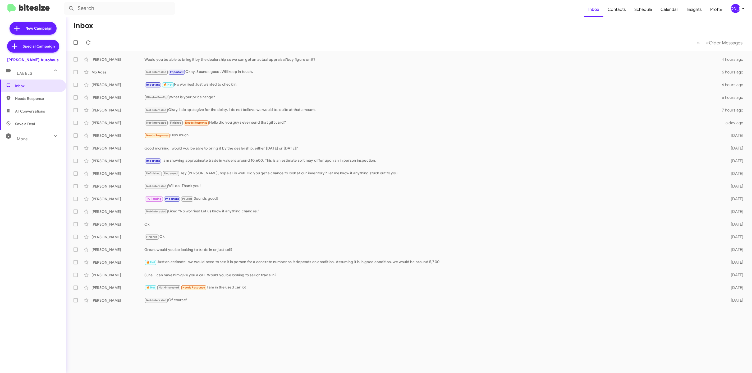
click at [419, 26] on mat-toolbar-row "Inbox" at bounding box center [409, 25] width 686 height 17
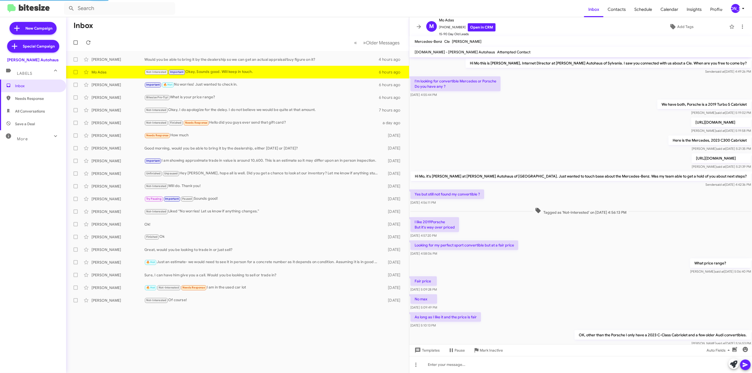
scroll to position [97, 0]
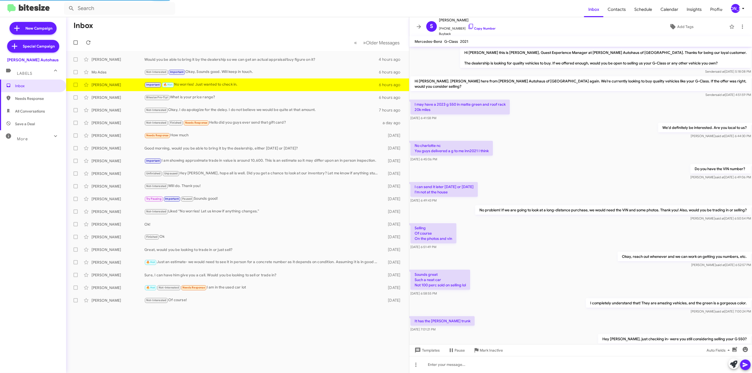
scroll to position [64, 0]
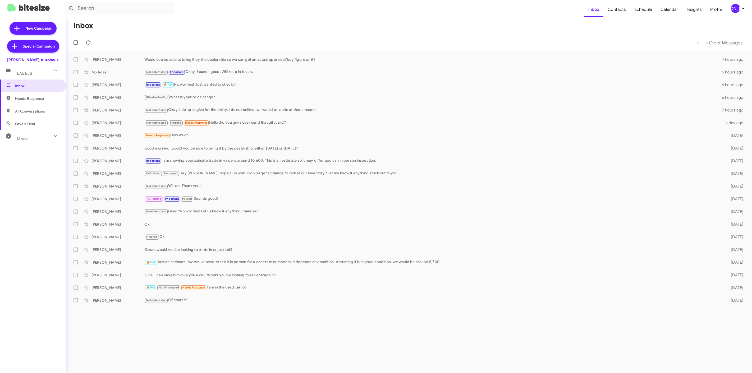
click at [734, 7] on div "[PERSON_NAME]" at bounding box center [735, 8] width 9 height 9
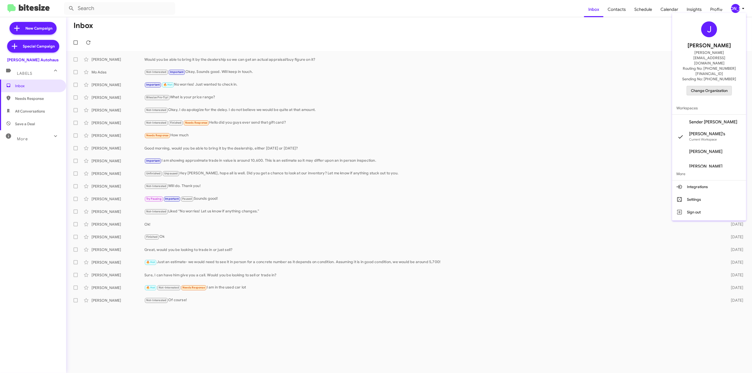
click at [709, 86] on span "Change Organization" at bounding box center [709, 90] width 37 height 9
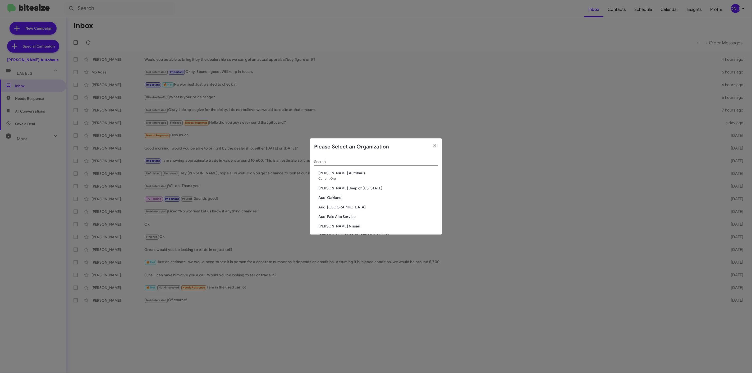
click at [334, 198] on span "Audi Oakland" at bounding box center [378, 197] width 120 height 5
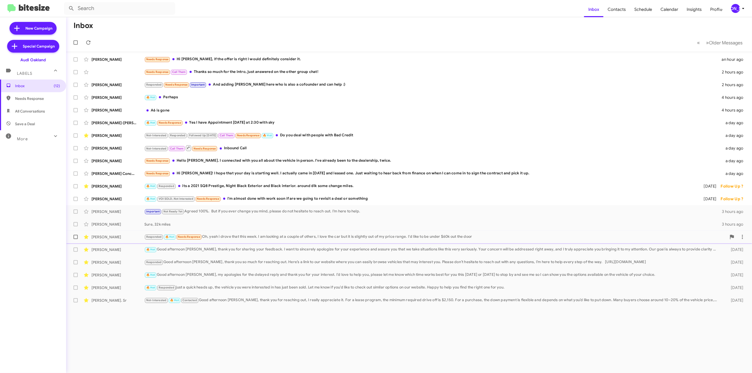
click at [238, 236] on div "Responded 🔥 Hot Needs Response Oh, yeah i drove that this week. I am looking at…" at bounding box center [435, 237] width 582 height 6
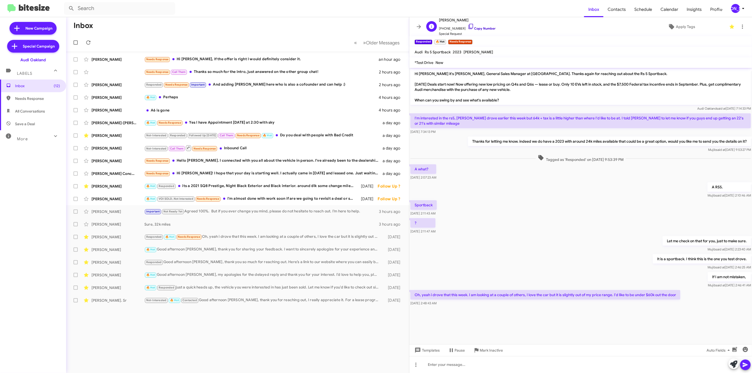
click at [476, 28] on link "Copy Number" at bounding box center [482, 28] width 28 height 4
click at [422, 22] on button at bounding box center [419, 26] width 11 height 11
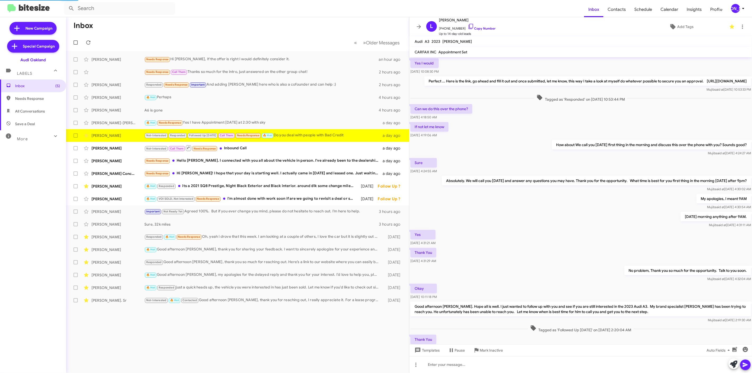
scroll to position [72, 0]
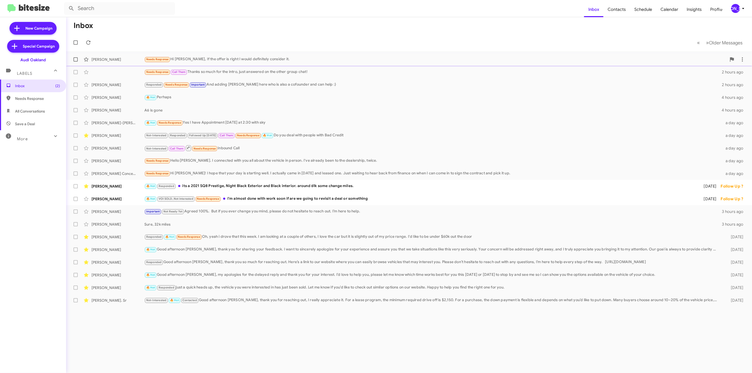
click at [74, 59] on span at bounding box center [76, 59] width 4 height 4
click at [75, 62] on input "checkbox" at bounding box center [75, 62] width 0 height 0
checkbox input "true"
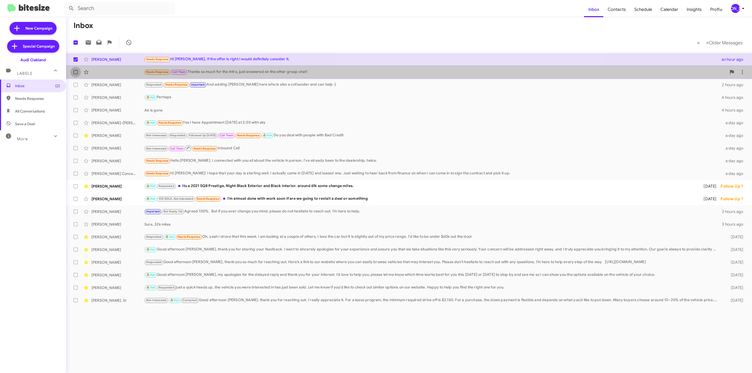
click at [77, 74] on span at bounding box center [76, 72] width 4 height 4
click at [76, 74] on input "checkbox" at bounding box center [75, 74] width 0 height 0
checkbox input "true"
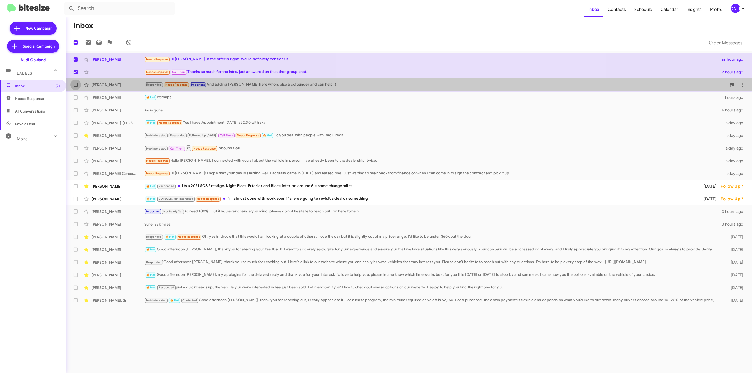
click at [75, 85] on span at bounding box center [76, 85] width 4 height 4
click at [75, 87] on input "checkbox" at bounding box center [75, 87] width 0 height 0
checkbox input "true"
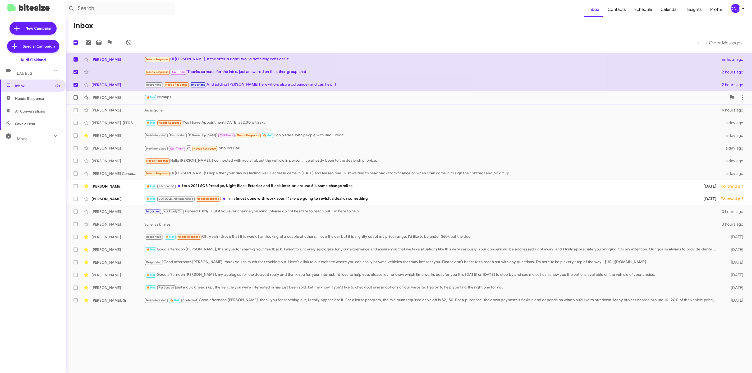
drag, startPoint x: 75, startPoint y: 96, endPoint x: 75, endPoint y: 99, distance: 3.2
click at [75, 97] on span at bounding box center [76, 97] width 4 height 4
click at [75, 100] on input "checkbox" at bounding box center [75, 100] width 0 height 0
checkbox input "true"
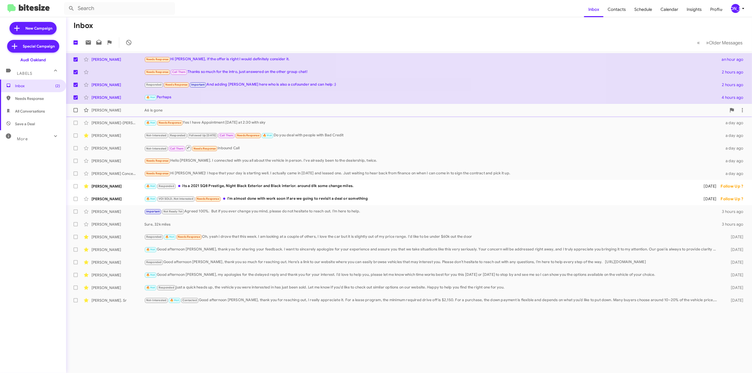
click at [74, 110] on span at bounding box center [76, 110] width 4 height 4
click at [75, 112] on input "checkbox" at bounding box center [75, 112] width 0 height 0
checkbox input "true"
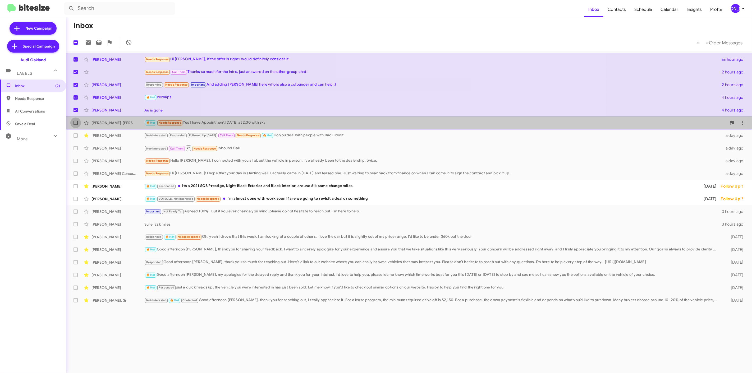
click at [78, 124] on label at bounding box center [75, 123] width 11 height 11
click at [76, 125] on input "checkbox" at bounding box center [75, 125] width 0 height 0
checkbox input "true"
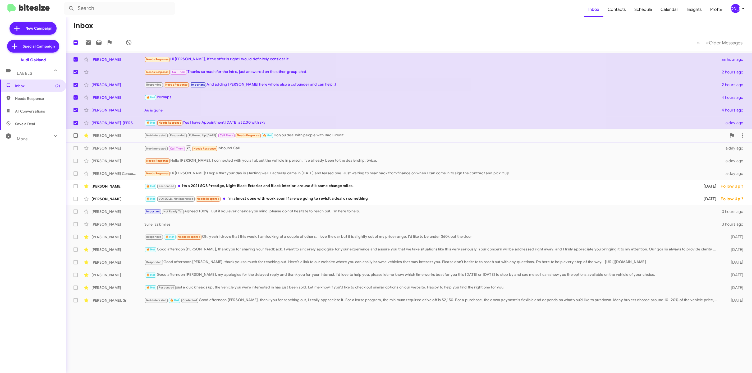
click at [77, 138] on label at bounding box center [75, 135] width 11 height 11
click at [76, 138] on input "checkbox" at bounding box center [75, 138] width 0 height 0
checkbox input "true"
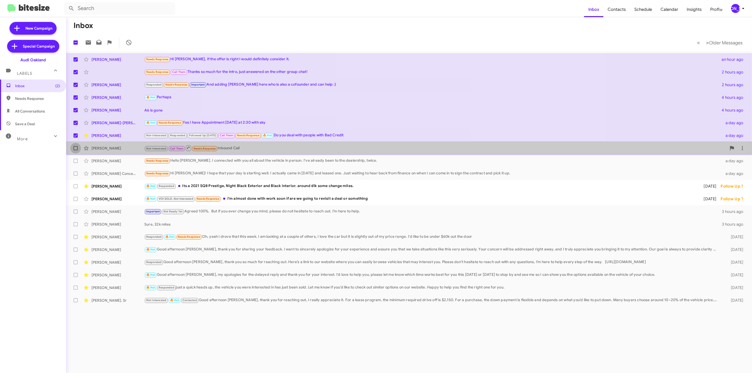
click at [77, 153] on label at bounding box center [75, 148] width 11 height 11
click at [76, 151] on input "checkbox" at bounding box center [75, 150] width 0 height 0
checkbox input "true"
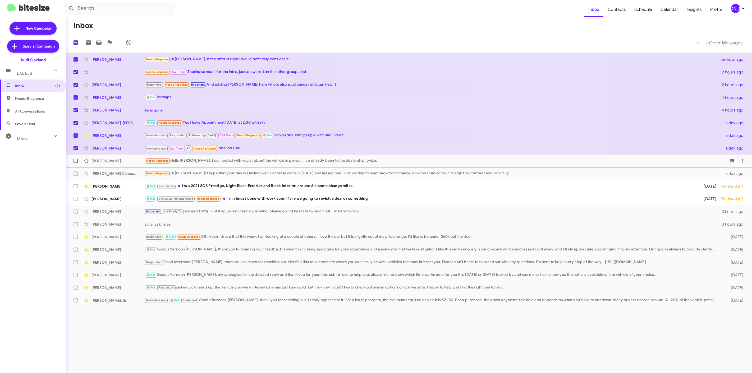
click at [77, 160] on span at bounding box center [76, 161] width 4 height 4
click at [76, 163] on input "checkbox" at bounding box center [75, 163] width 0 height 0
checkbox input "true"
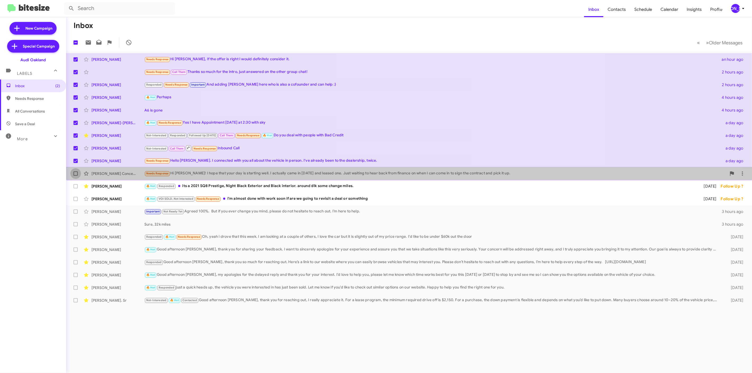
click at [76, 175] on span at bounding box center [76, 174] width 4 height 4
click at [76, 176] on input "checkbox" at bounding box center [75, 176] width 0 height 0
checkbox input "true"
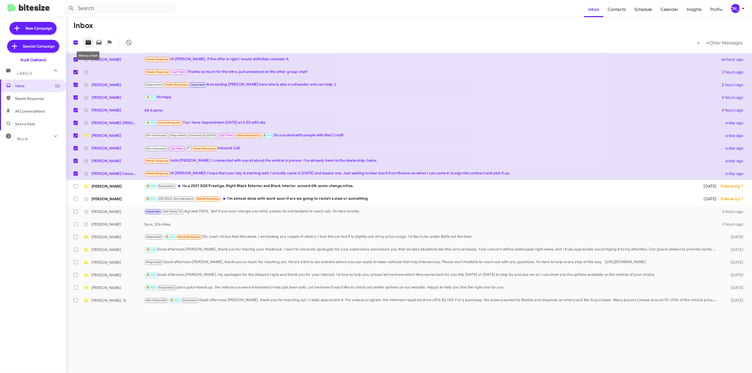
click at [85, 44] on span at bounding box center [88, 42] width 11 height 6
click at [733, 9] on div "[PERSON_NAME]" at bounding box center [735, 8] width 9 height 9
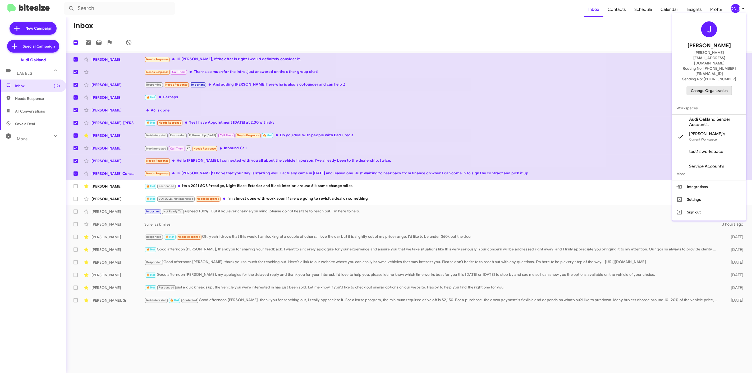
click at [713, 86] on span "Change Organization" at bounding box center [709, 90] width 37 height 9
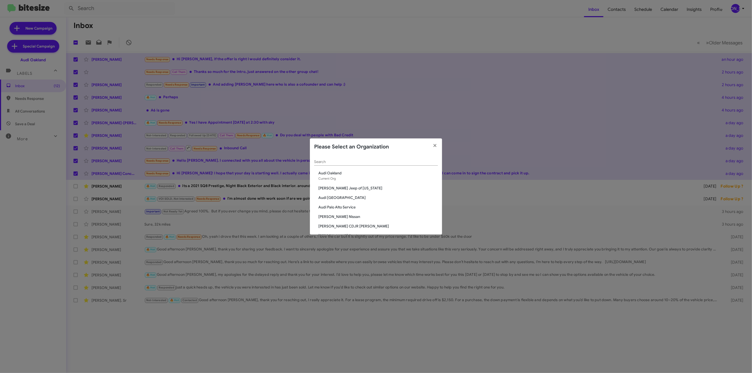
click at [339, 199] on span "Audi [GEOGRAPHIC_DATA]" at bounding box center [378, 197] width 120 height 5
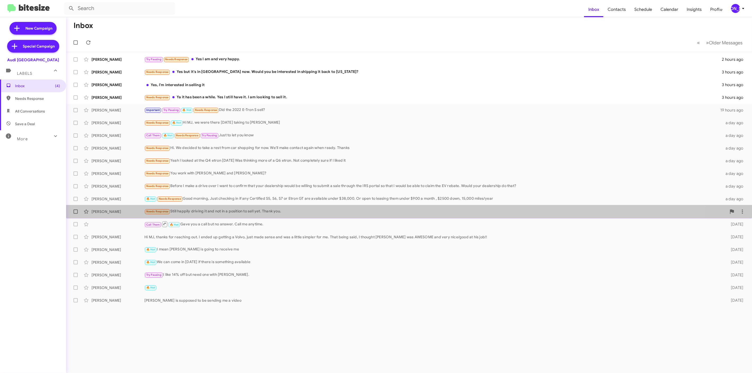
click at [360, 210] on div "Needs Response Still happily driving it and not in a position to sell yet. Than…" at bounding box center [435, 212] width 582 height 6
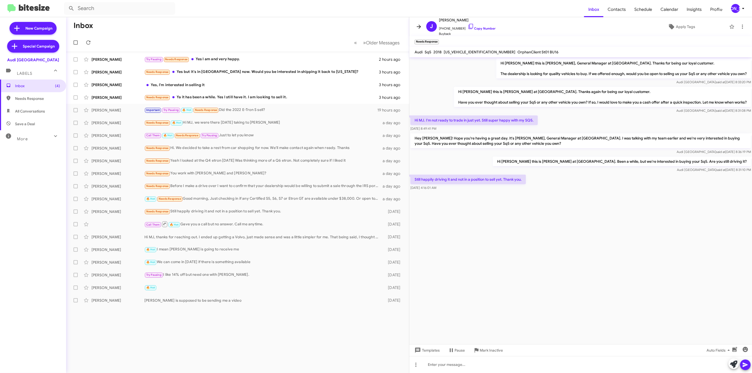
click at [421, 26] on icon at bounding box center [419, 27] width 4 height 4
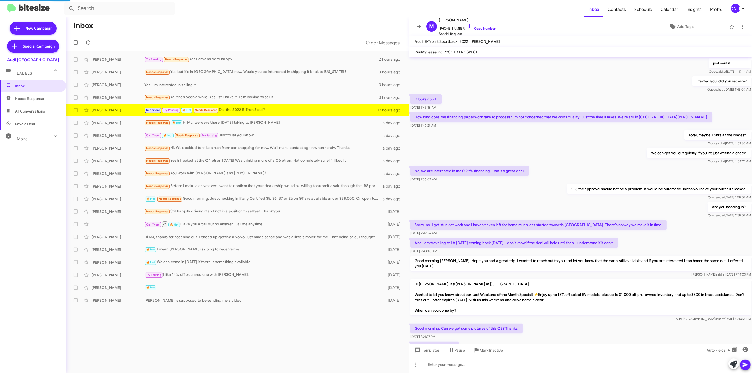
scroll to position [157, 0]
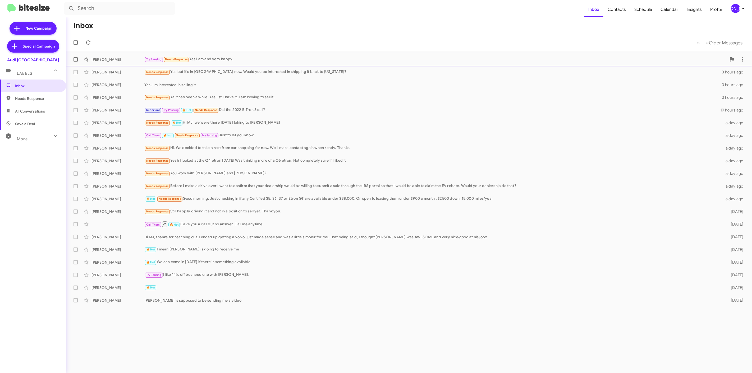
click at [74, 58] on span at bounding box center [76, 59] width 4 height 4
click at [75, 62] on input "checkbox" at bounding box center [75, 62] width 0 height 0
checkbox input "true"
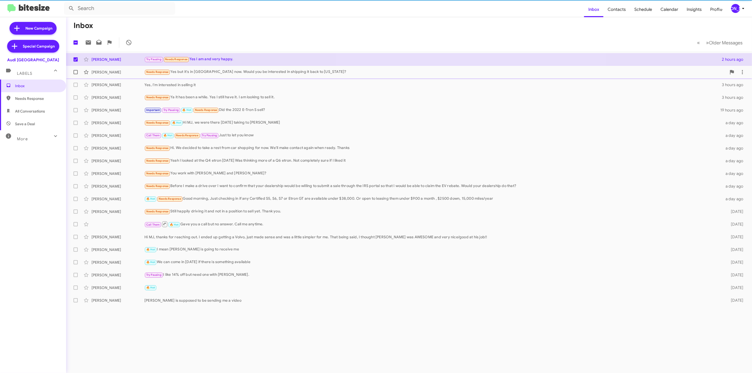
click at [75, 75] on label at bounding box center [75, 72] width 11 height 11
click at [75, 75] on input "checkbox" at bounding box center [75, 74] width 0 height 0
checkbox input "true"
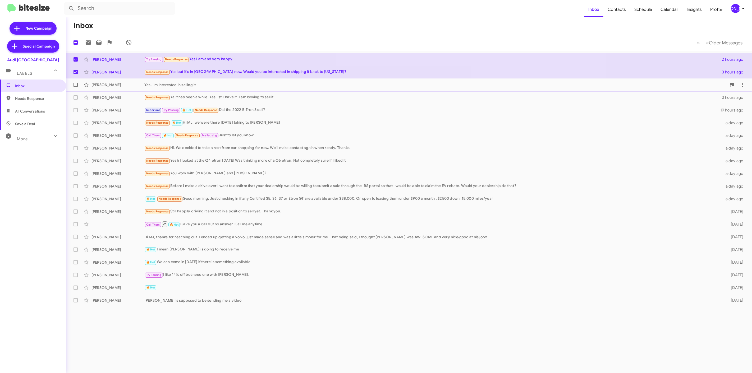
click at [74, 83] on span at bounding box center [76, 85] width 4 height 4
click at [75, 87] on input "checkbox" at bounding box center [75, 87] width 0 height 0
checkbox input "true"
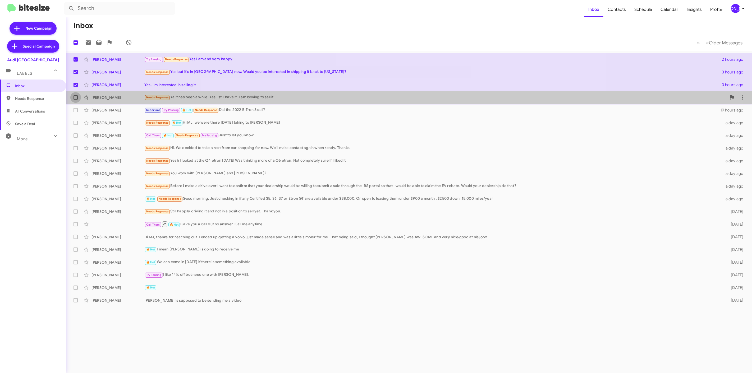
click at [76, 95] on span at bounding box center [76, 97] width 4 height 4
click at [76, 100] on input "checkbox" at bounding box center [75, 100] width 0 height 0
checkbox input "true"
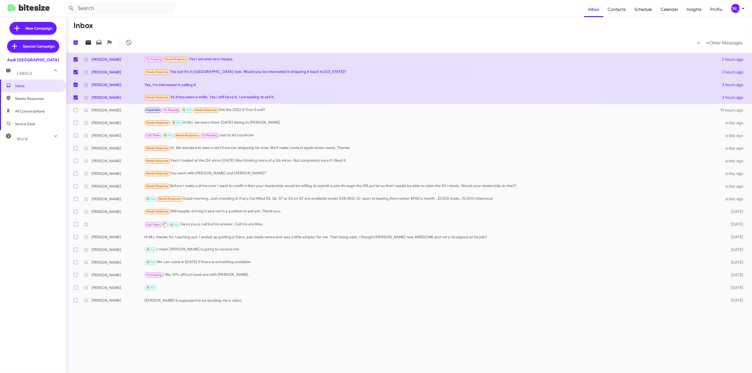
click at [89, 44] on icon at bounding box center [88, 42] width 5 height 4
click at [736, 8] on div "[PERSON_NAME]" at bounding box center [735, 8] width 9 height 9
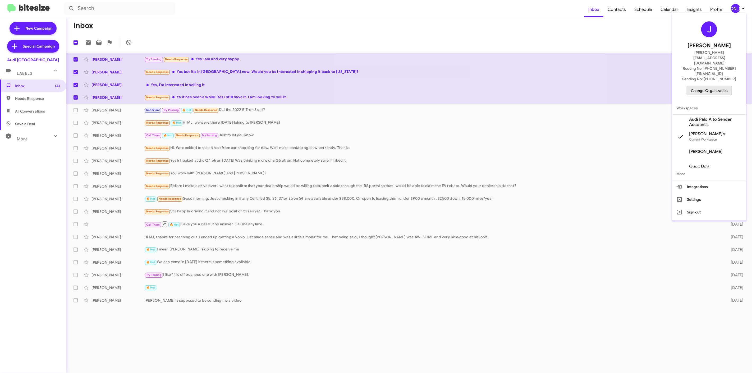
click at [702, 86] on span "Change Organization" at bounding box center [709, 90] width 37 height 9
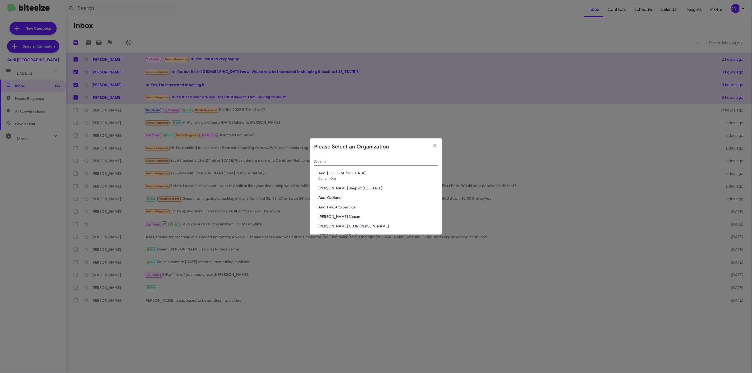
click at [355, 164] on div "Search" at bounding box center [376, 160] width 124 height 10
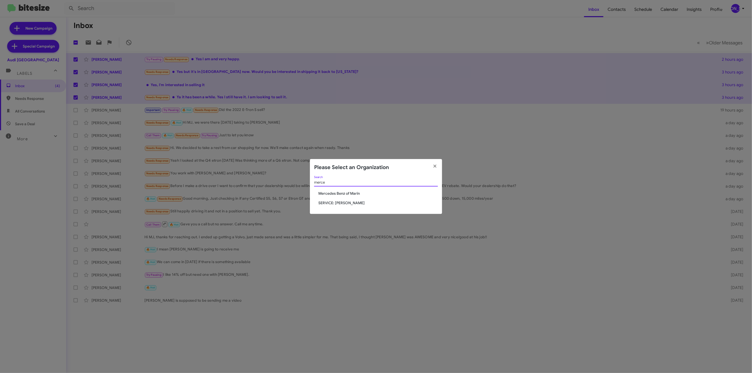
type input "merce"
click at [352, 192] on span "Mercedes Benz of Marin" at bounding box center [378, 193] width 120 height 5
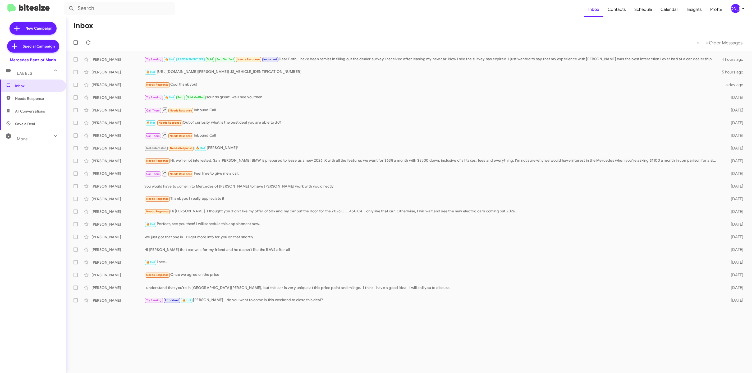
click at [734, 11] on div "[PERSON_NAME]" at bounding box center [735, 8] width 9 height 9
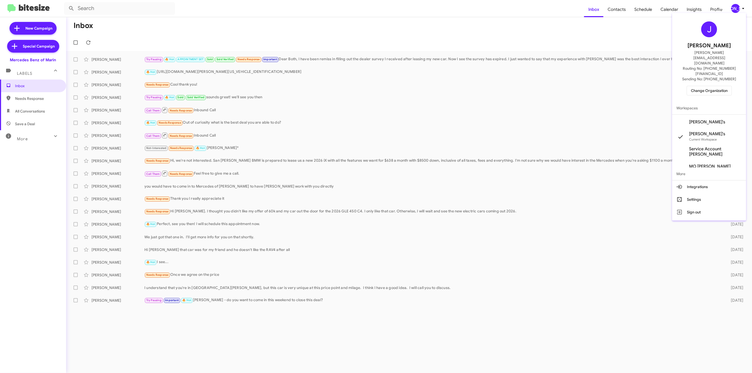
click at [700, 86] on span "Change Organization" at bounding box center [709, 90] width 37 height 9
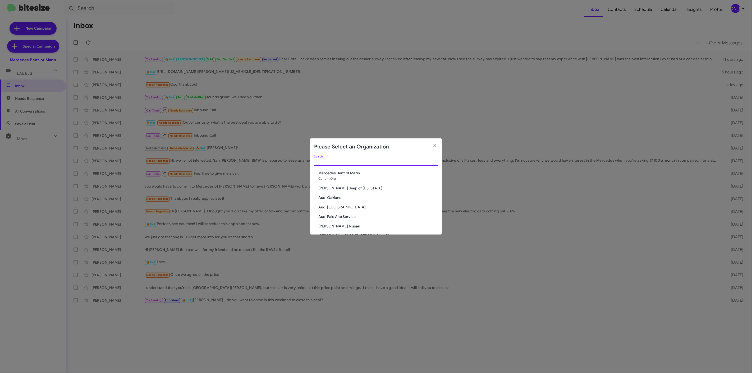
click at [356, 163] on input "Search" at bounding box center [376, 162] width 124 height 4
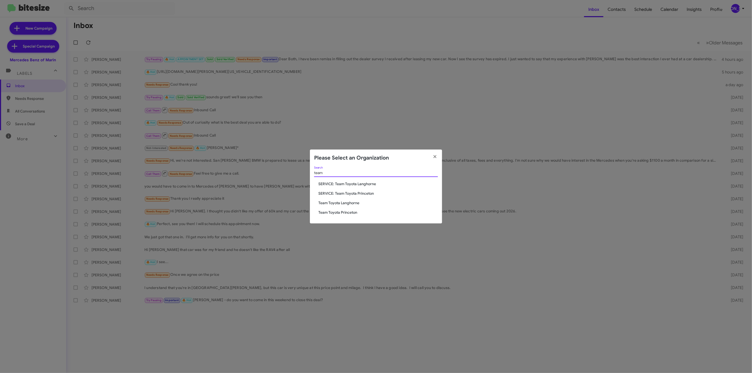
type input "team"
click at [351, 203] on span "Team Toyota Langhorne" at bounding box center [378, 202] width 120 height 5
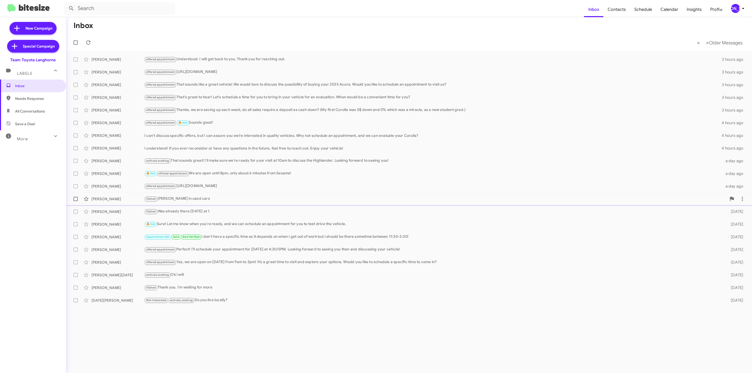
click at [355, 205] on span "Earl Brommer Visited Chris in used cars 4 days ago" at bounding box center [409, 199] width 686 height 13
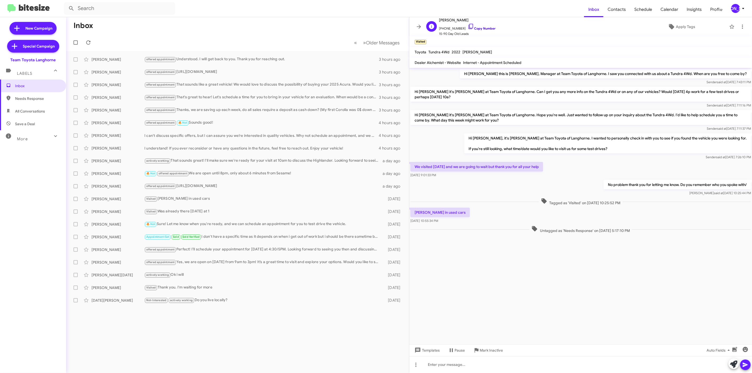
click at [477, 27] on link "Copy Number" at bounding box center [482, 28] width 28 height 4
click at [416, 26] on icon at bounding box center [419, 27] width 6 height 6
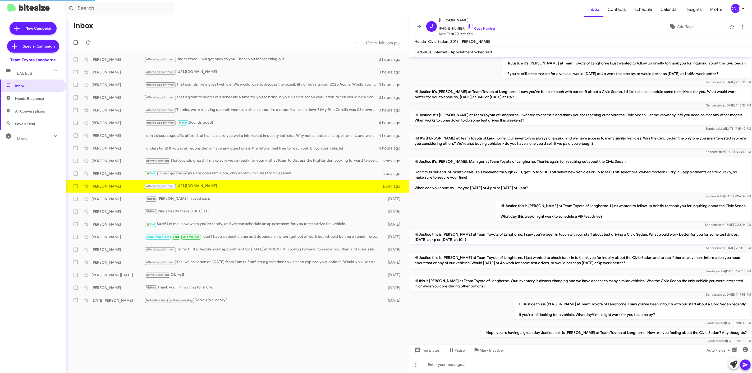
scroll to position [172, 0]
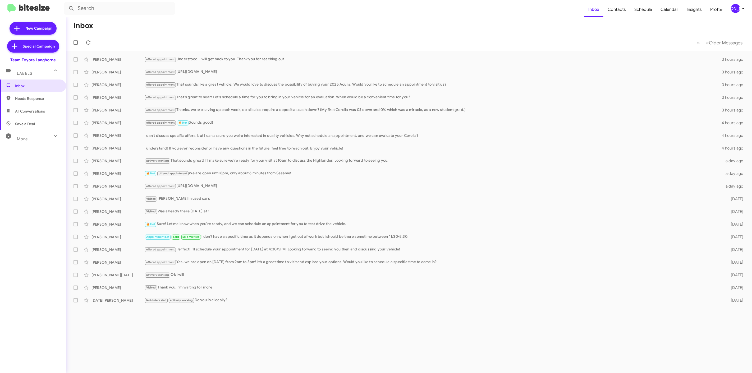
click at [730, 13] on mat-toolbar "Inbox Contacts Schedule Calendar Insights Profile JA" at bounding box center [376, 8] width 752 height 17
click at [736, 10] on div "[PERSON_NAME]" at bounding box center [735, 8] width 9 height 9
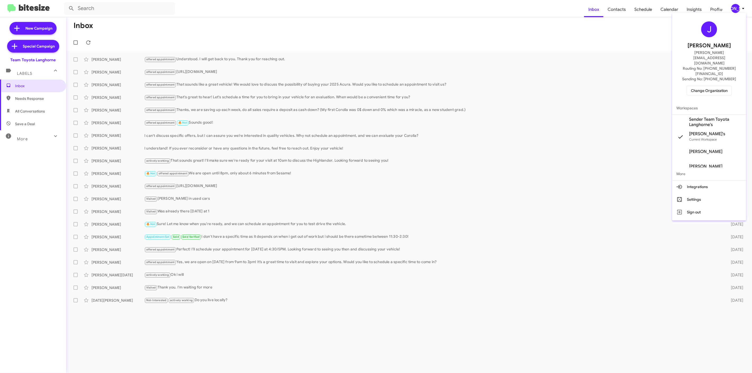
click at [697, 86] on span "Change Organization" at bounding box center [709, 90] width 37 height 9
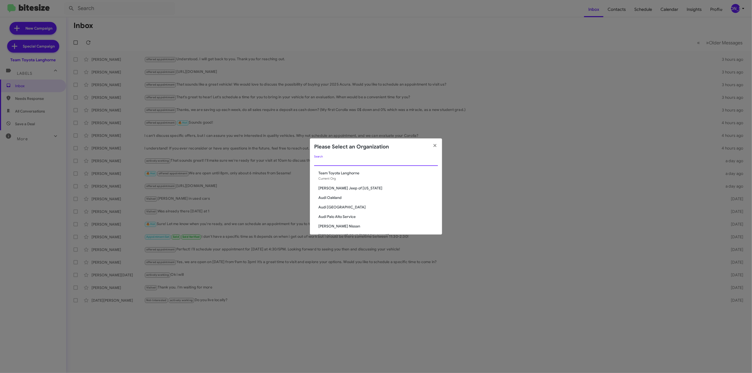
click at [364, 162] on input "Search" at bounding box center [376, 162] width 124 height 4
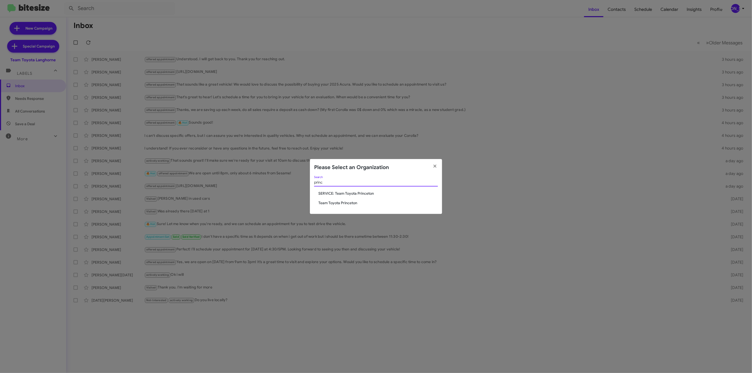
type input "princ"
click at [339, 202] on span "Team Toyota Princeton" at bounding box center [378, 202] width 120 height 5
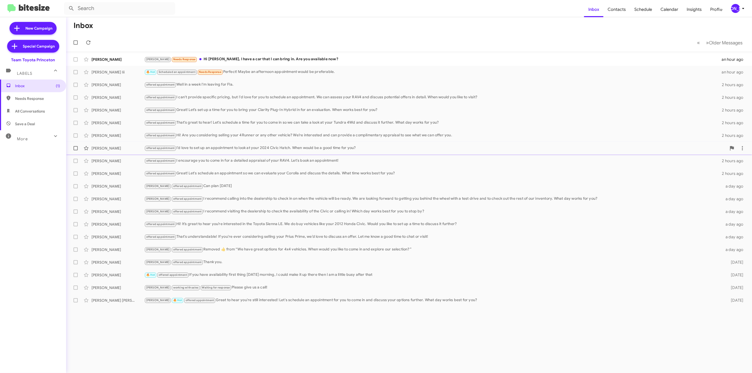
click at [321, 149] on div "offered appointment I’d love to set up an appointment to look at your 2024 Civi…" at bounding box center [435, 148] width 582 height 6
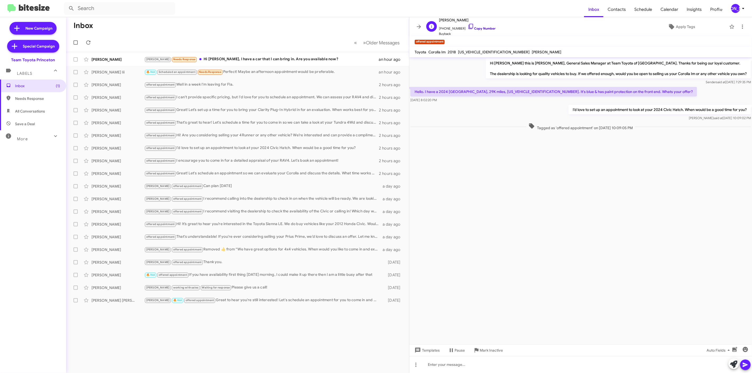
click at [480, 28] on link "Copy Number" at bounding box center [482, 28] width 28 height 4
click at [419, 25] on icon at bounding box center [419, 27] width 6 height 6
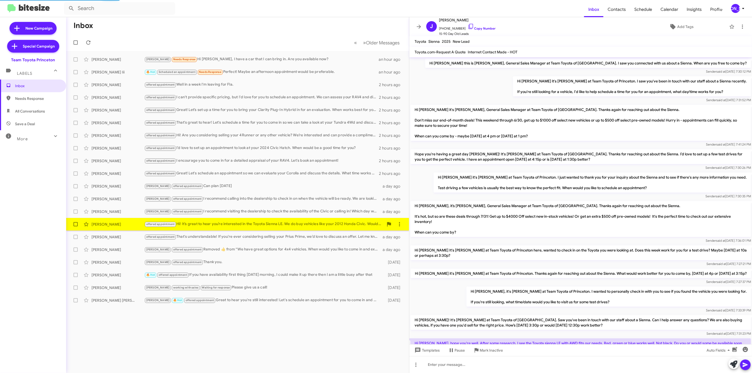
scroll to position [56, 0]
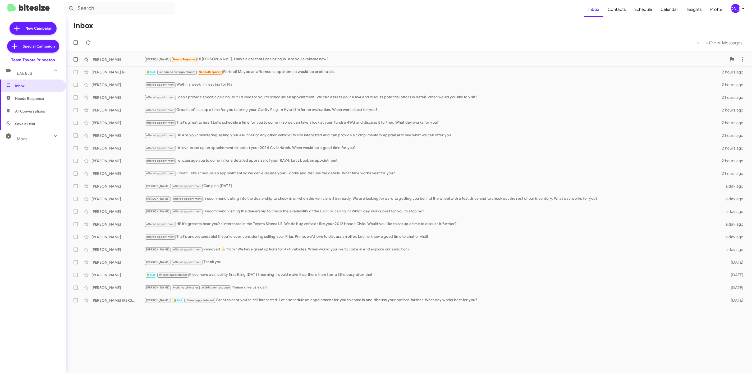
click at [79, 59] on label at bounding box center [75, 59] width 11 height 11
click at [76, 62] on input "checkbox" at bounding box center [75, 62] width 0 height 0
checkbox input "true"
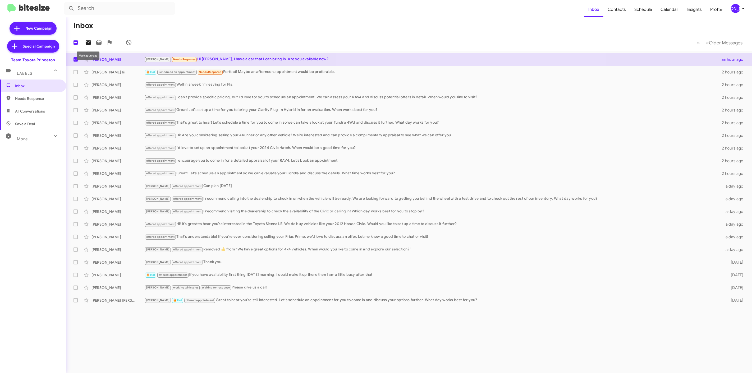
click at [88, 41] on icon at bounding box center [88, 42] width 5 height 4
click at [733, 8] on div "[PERSON_NAME]" at bounding box center [735, 8] width 9 height 9
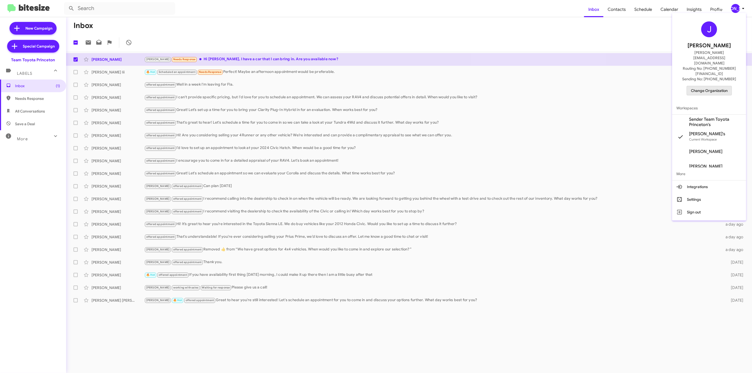
click at [715, 86] on span "Change Organization" at bounding box center [709, 90] width 37 height 9
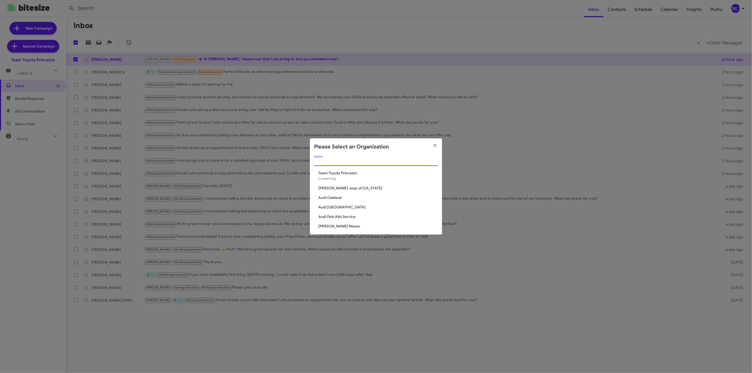
click at [369, 162] on input "Search" at bounding box center [376, 162] width 124 height 4
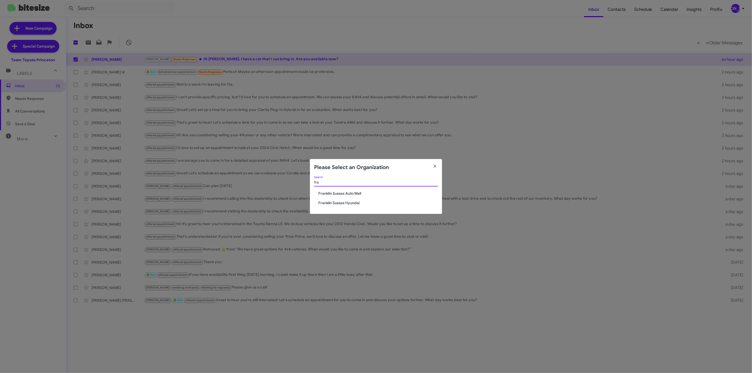
type input "fra"
click at [342, 195] on span "Franklin Sussex Auto Mall" at bounding box center [378, 193] width 120 height 5
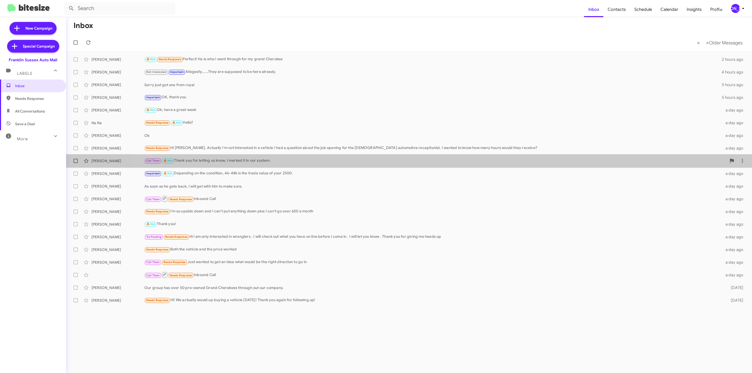
click at [448, 165] on div "[PERSON_NAME] Call Them 🔥 Hot Thank you for letting us know, I marked it in our…" at bounding box center [408, 161] width 677 height 11
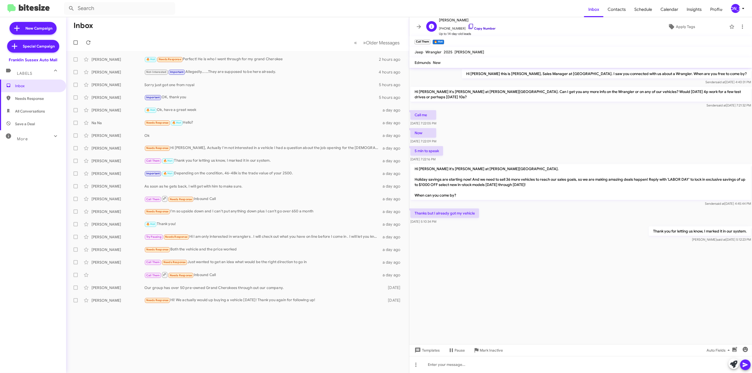
click at [479, 27] on link "Copy Number" at bounding box center [482, 28] width 28 height 4
click at [424, 22] on mat-toolbar "S Steven Levy +19176216679 Copy Number Up to 14-day-old leads Apply Tags" at bounding box center [580, 26] width 343 height 19
click at [419, 25] on icon at bounding box center [419, 27] width 4 height 4
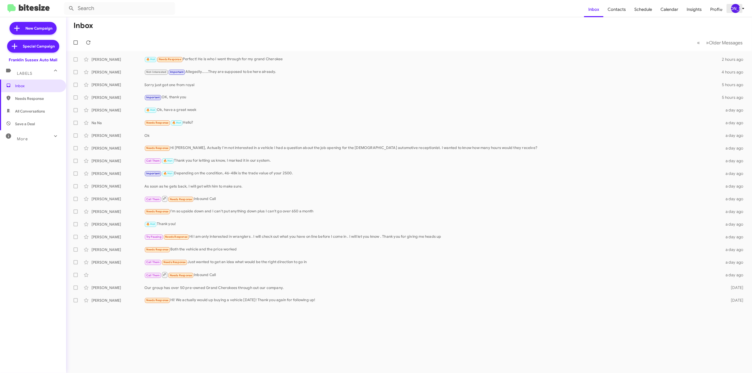
click at [734, 6] on div "[PERSON_NAME]" at bounding box center [735, 8] width 9 height 9
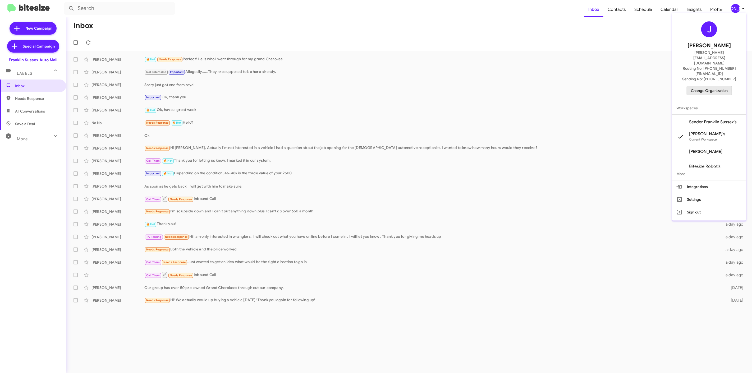
click at [697, 86] on span "Change Organization" at bounding box center [709, 90] width 37 height 9
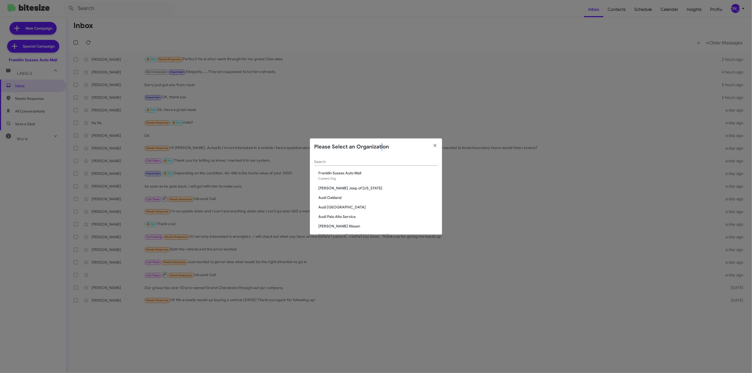
click at [379, 154] on div "Please Select an Organization" at bounding box center [376, 147] width 132 height 17
click at [370, 162] on input "Search" at bounding box center [376, 162] width 124 height 4
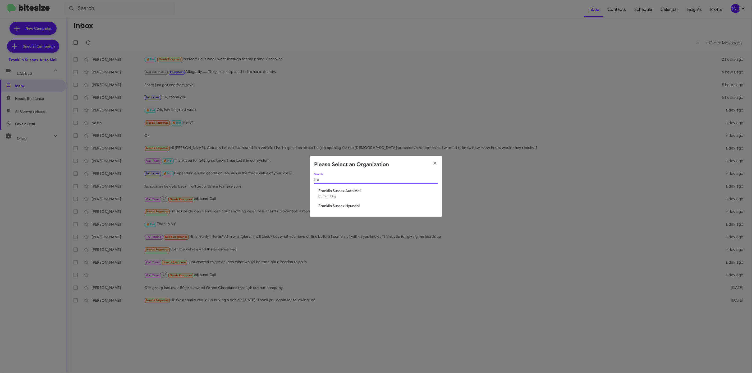
type input "fra"
click at [342, 205] on span "Franklin Sussex Hyundai" at bounding box center [378, 205] width 120 height 5
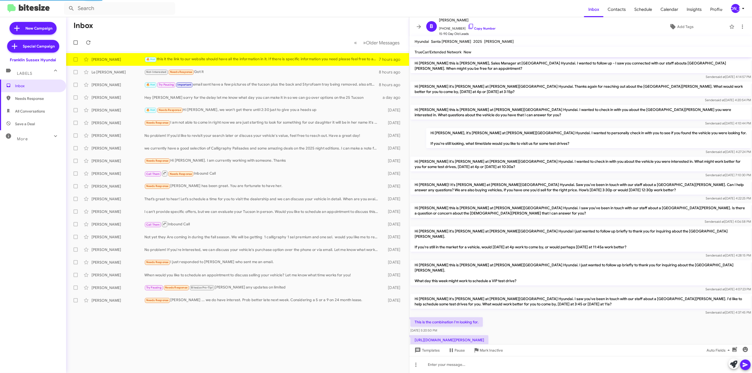
scroll to position [85, 0]
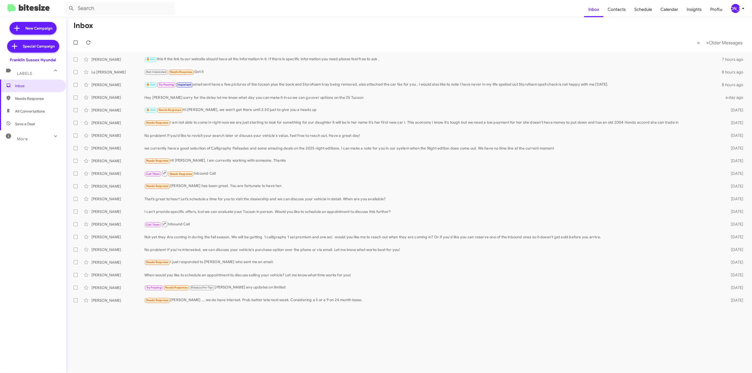
click at [736, 9] on div "[PERSON_NAME]" at bounding box center [735, 8] width 9 height 9
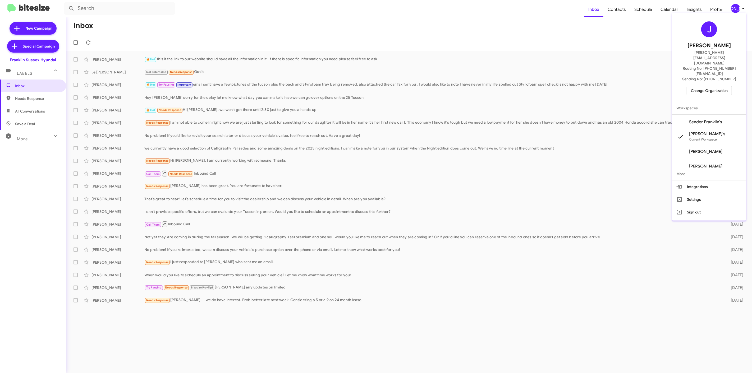
click at [712, 86] on span "Change Organization" at bounding box center [709, 90] width 37 height 9
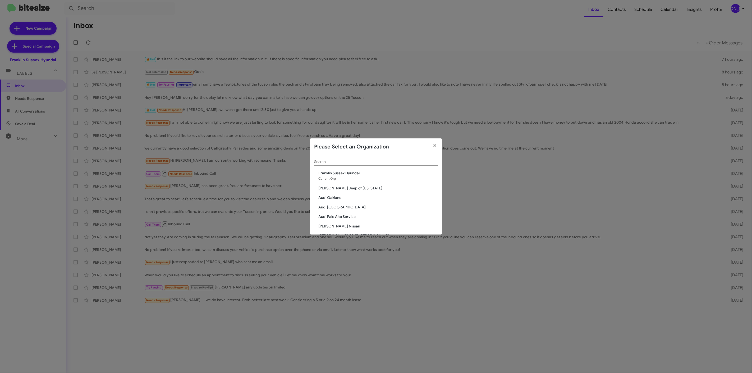
click at [395, 165] on div "Search" at bounding box center [376, 160] width 124 height 10
type input "nie"
click at [343, 183] on span "[PERSON_NAME] Chevrolet" at bounding box center [378, 182] width 120 height 5
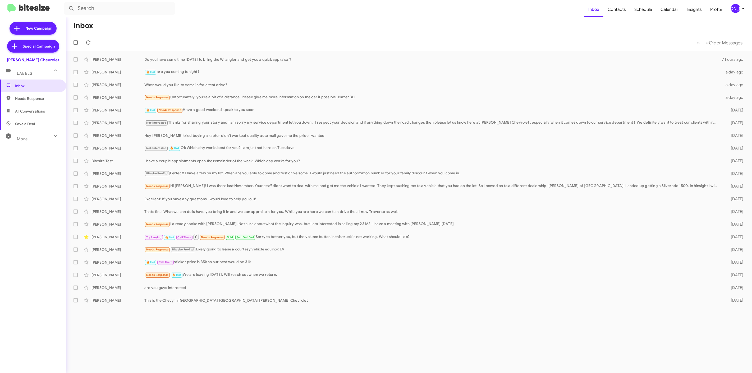
click at [733, 14] on mat-toolbar "Inbox Contacts Schedule Calendar Insights Profile [PERSON_NAME]" at bounding box center [376, 8] width 752 height 17
click at [734, 12] on div "[PERSON_NAME]" at bounding box center [735, 8] width 9 height 9
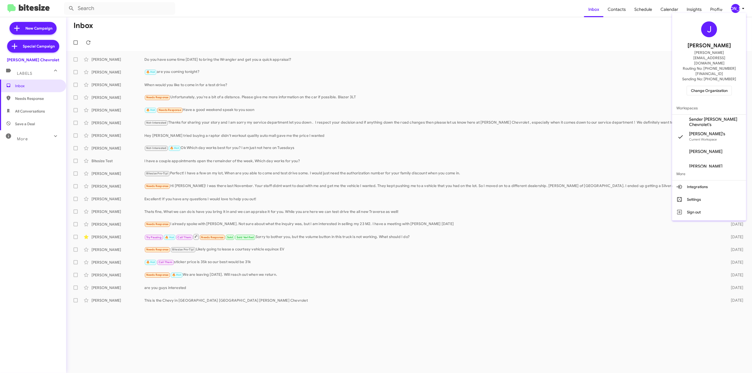
click at [698, 86] on span "Change Organization" at bounding box center [709, 90] width 37 height 9
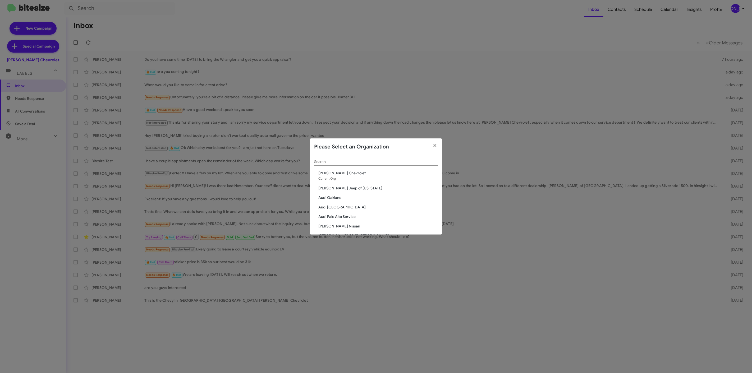
click at [378, 159] on div "Search" at bounding box center [376, 160] width 124 height 10
type input "niel"
click at [355, 200] on span "[PERSON_NAME] Dodge Chrysler Jeep" at bounding box center [378, 197] width 120 height 5
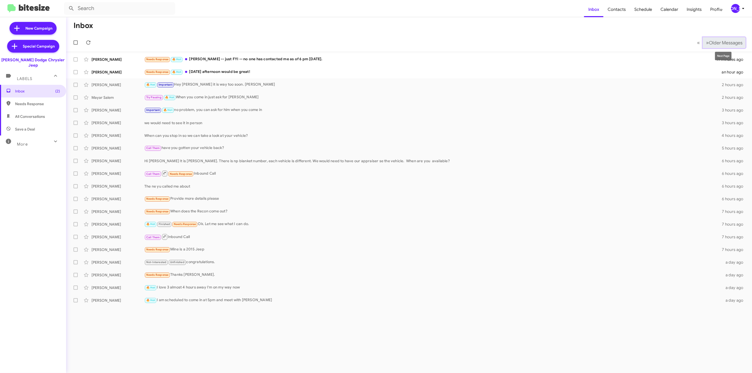
click at [723, 46] on button "» Next Older Messages" at bounding box center [724, 42] width 43 height 11
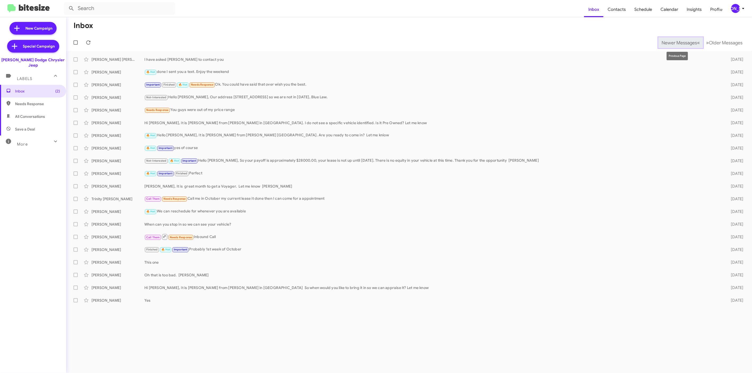
click at [660, 46] on button "Newer Messages « Previous" at bounding box center [680, 42] width 45 height 11
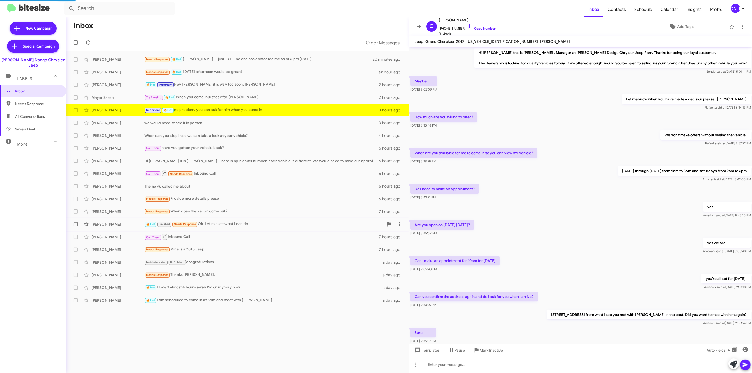
scroll to position [30, 0]
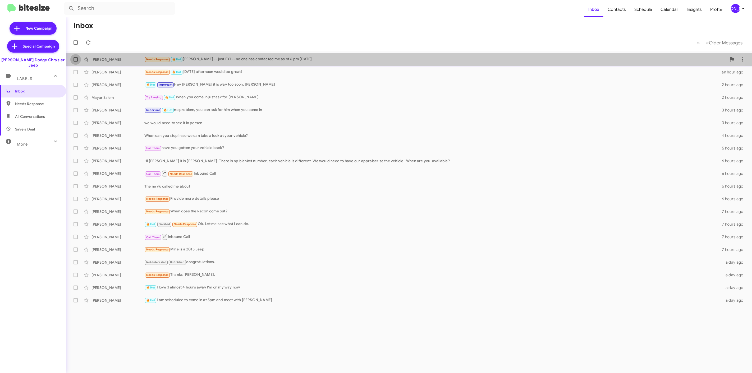
click at [77, 59] on span at bounding box center [76, 59] width 4 height 4
click at [76, 62] on input "checkbox" at bounding box center [75, 62] width 0 height 0
checkbox input "true"
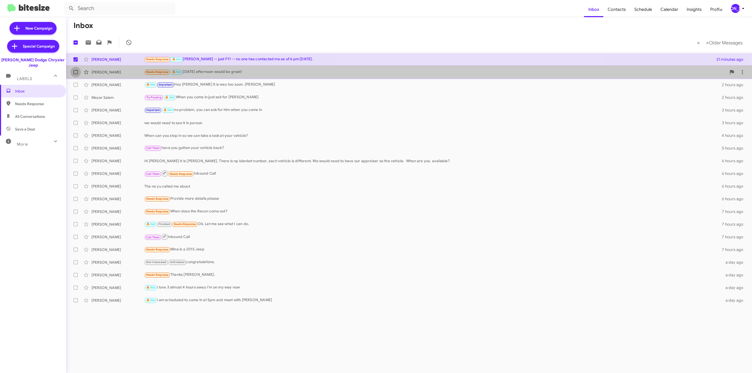
click at [76, 73] on span at bounding box center [76, 72] width 4 height 4
click at [76, 74] on input "checkbox" at bounding box center [75, 74] width 0 height 0
checkbox input "true"
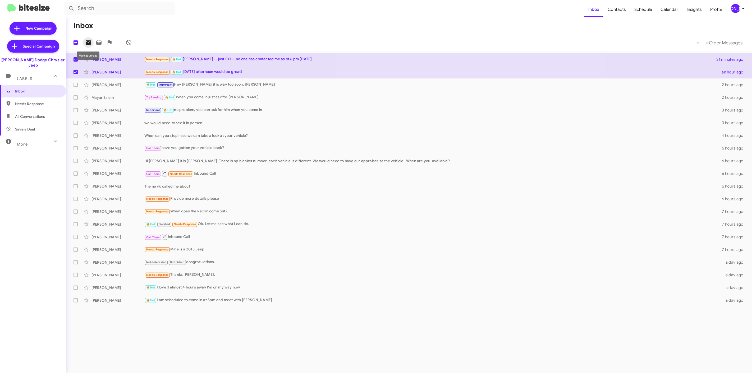
click at [90, 44] on icon at bounding box center [88, 42] width 5 height 4
click at [739, 12] on span "[PERSON_NAME]" at bounding box center [739, 8] width 16 height 9
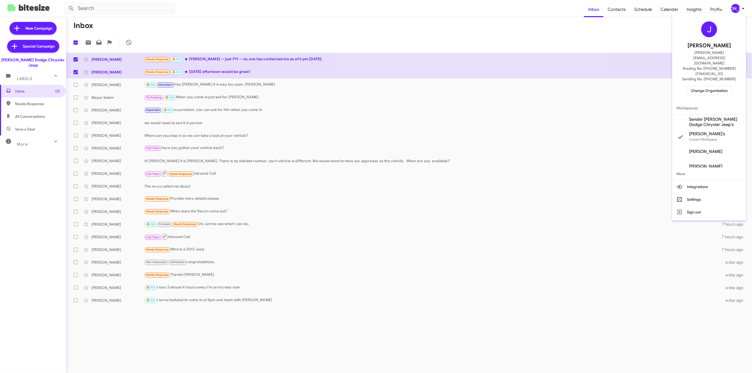
click at [704, 86] on span "Change Organization" at bounding box center [709, 90] width 37 height 9
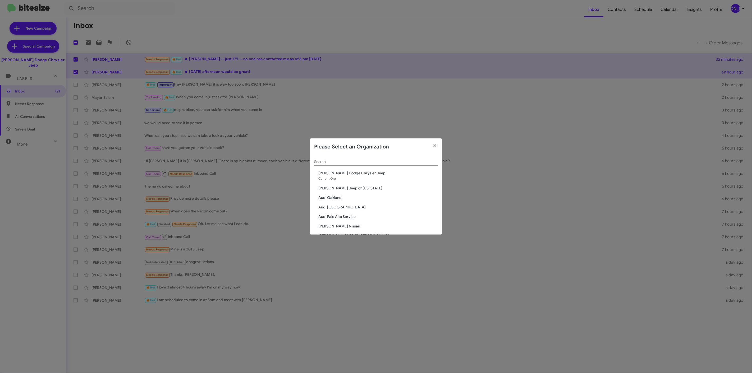
click at [388, 160] on input "Search" at bounding box center [376, 162] width 124 height 4
type input "nie"
click at [349, 206] on span "[PERSON_NAME] Kia of [PERSON_NAME]" at bounding box center [378, 207] width 120 height 5
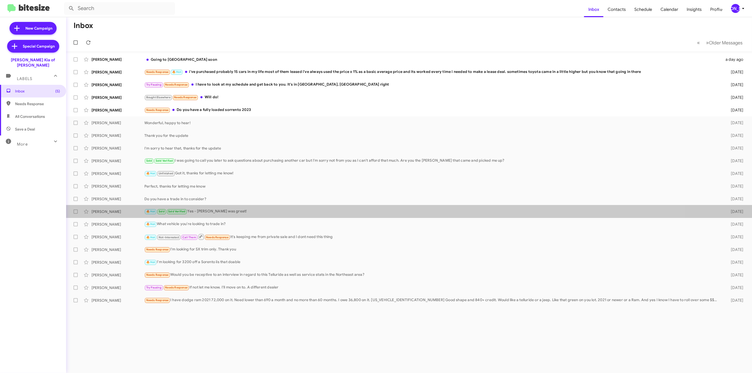
click at [349, 206] on div "[PERSON_NAME] 🔥 Hot Sold Sold Verified Yes - [PERSON_NAME] was great! [DATE]" at bounding box center [408, 211] width 677 height 11
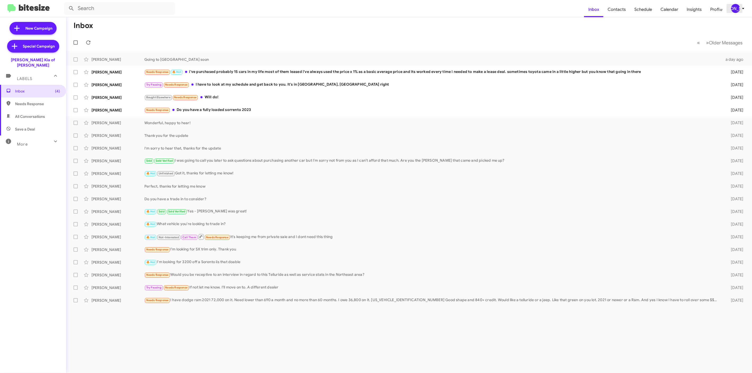
click at [731, 7] on span "[PERSON_NAME]" at bounding box center [739, 8] width 16 height 9
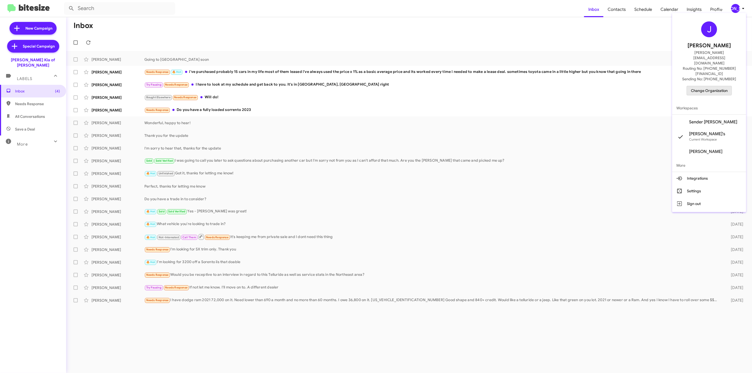
click at [711, 86] on span "Change Organization" at bounding box center [709, 90] width 37 height 9
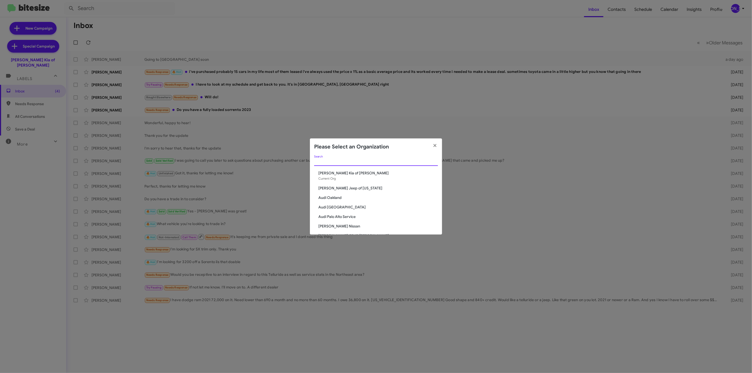
click at [415, 160] on input "Search" at bounding box center [376, 162] width 124 height 4
type input "nie"
click at [352, 215] on span "[PERSON_NAME] Nissan of Denville" at bounding box center [378, 216] width 120 height 5
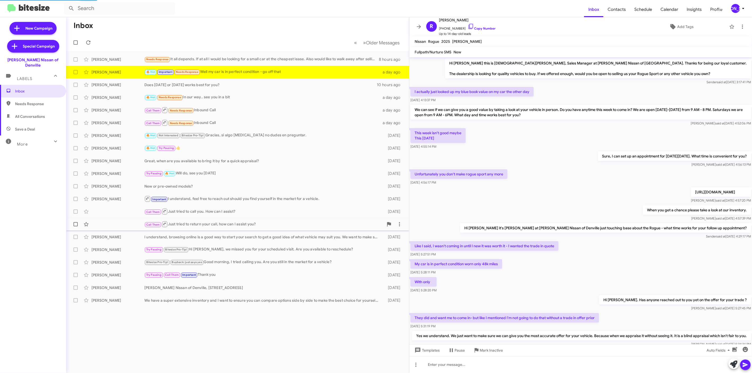
scroll to position [48, 0]
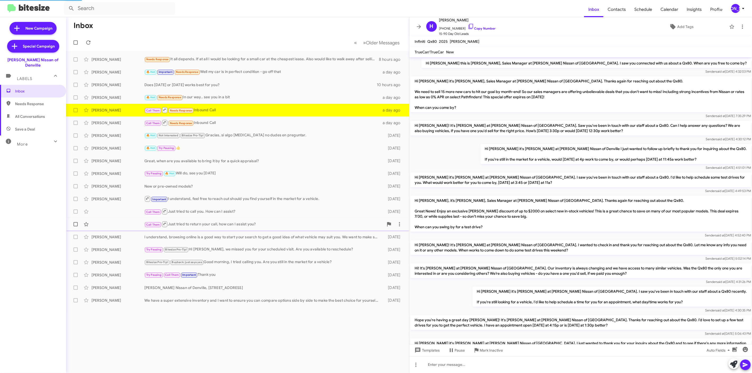
scroll to position [26, 0]
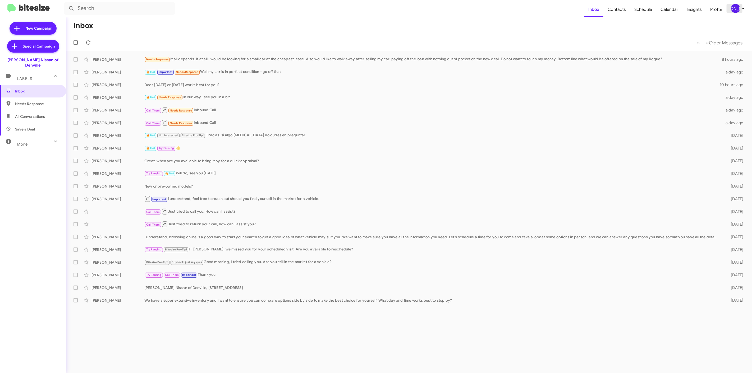
click at [738, 8] on div "[PERSON_NAME]" at bounding box center [735, 8] width 9 height 9
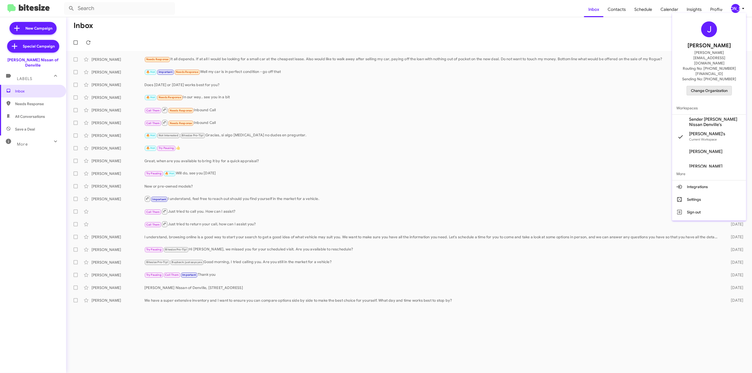
click at [705, 86] on span "Change Organization" at bounding box center [709, 90] width 37 height 9
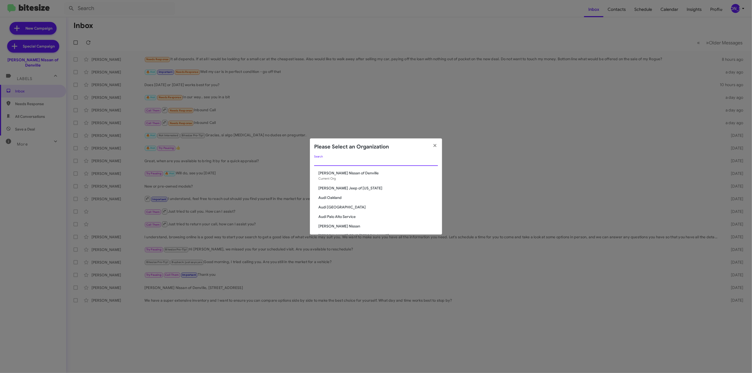
click at [365, 160] on input "Search" at bounding box center [376, 162] width 124 height 4
type input "nie"
click at [360, 213] on span "[PERSON_NAME] Nissan of Stanhope" at bounding box center [378, 214] width 120 height 5
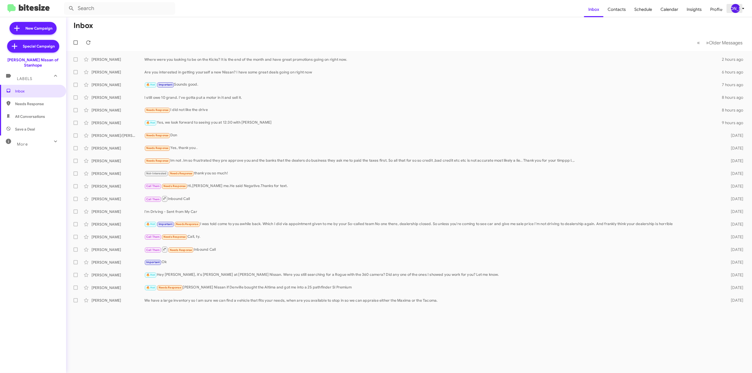
click at [730, 7] on button "[PERSON_NAME]" at bounding box center [737, 8] width 20 height 9
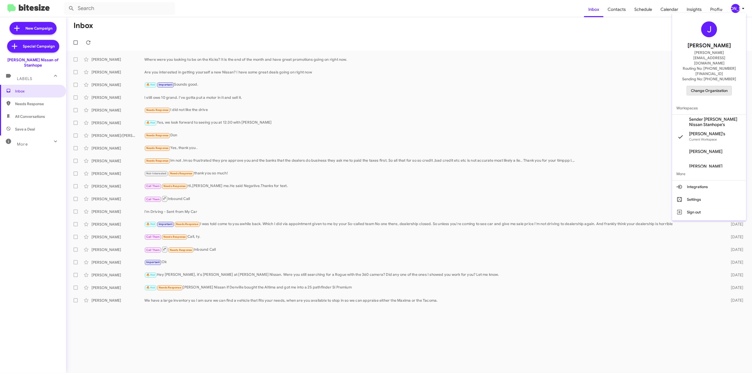
click at [697, 86] on span "Change Organization" at bounding box center [709, 90] width 37 height 9
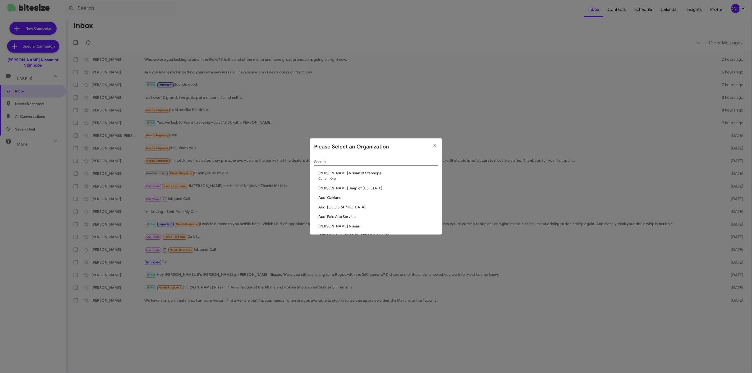
click at [399, 159] on div "Search" at bounding box center [376, 160] width 124 height 10
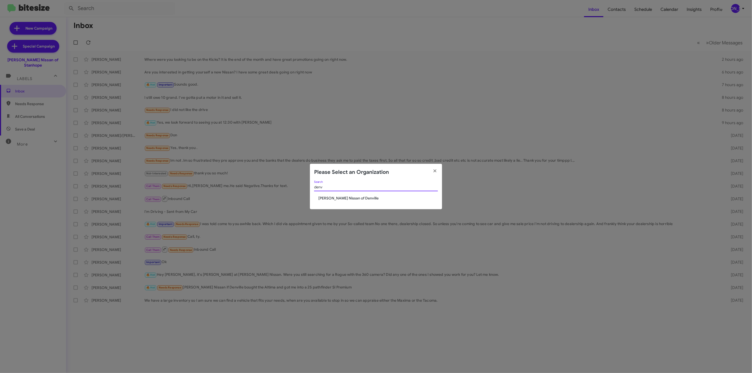
type input "denv"
click at [343, 198] on span "[PERSON_NAME] Nissan of Denville" at bounding box center [378, 198] width 120 height 5
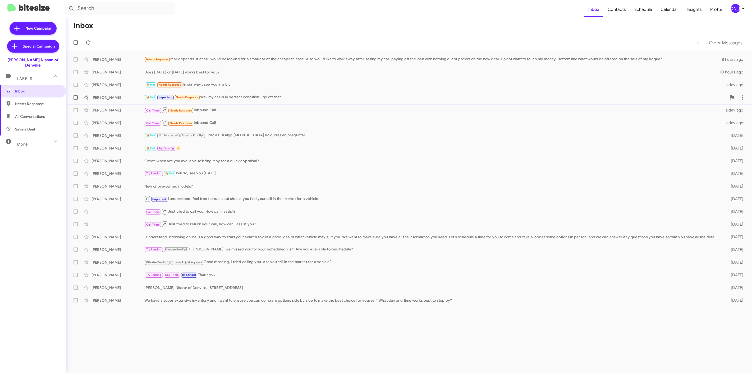
click at [76, 99] on span at bounding box center [76, 97] width 4 height 4
click at [76, 100] on input "checkbox" at bounding box center [75, 100] width 0 height 0
checkbox input "true"
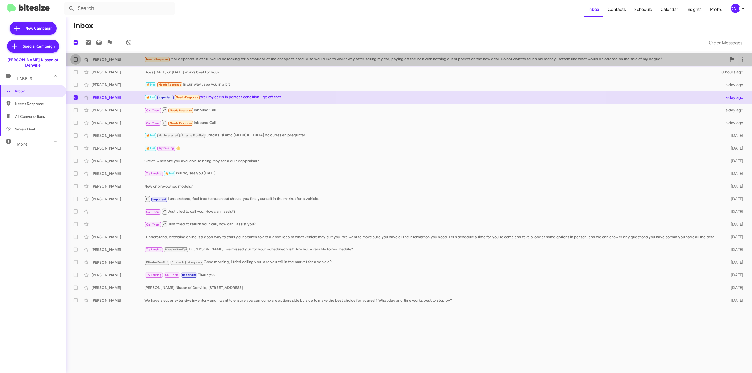
click at [73, 62] on label at bounding box center [75, 59] width 11 height 11
click at [75, 62] on input "checkbox" at bounding box center [75, 62] width 0 height 0
checkbox input "true"
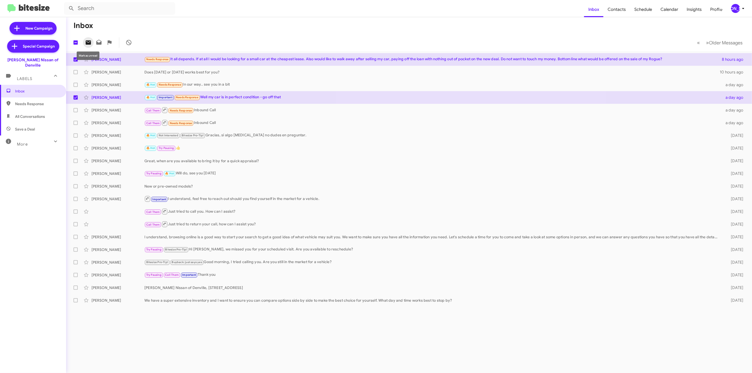
click at [88, 39] on button at bounding box center [88, 42] width 11 height 11
click at [738, 11] on div "[PERSON_NAME]" at bounding box center [735, 8] width 9 height 9
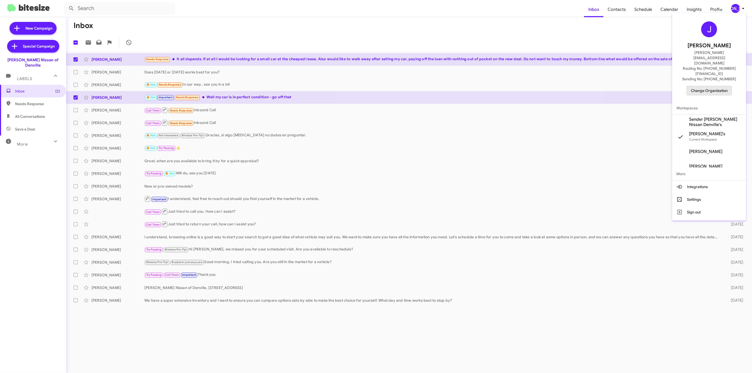
click at [703, 86] on span "Change Organization" at bounding box center [709, 90] width 37 height 9
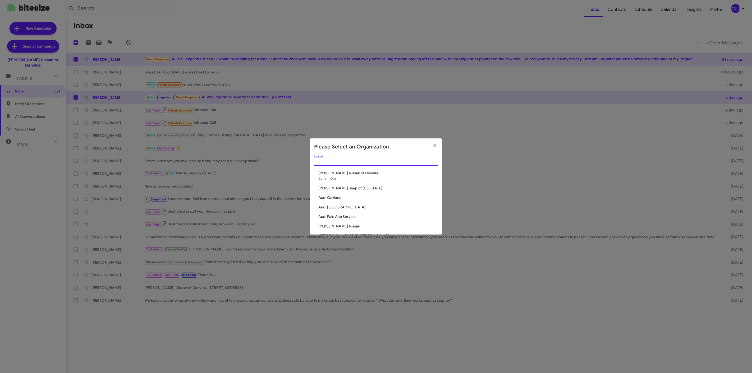
click at [391, 163] on input "Search" at bounding box center [376, 162] width 124 height 4
type input "niel"
click at [356, 227] on span "[PERSON_NAME] Nissan of Stanhope" at bounding box center [378, 226] width 120 height 5
